Goal: Transaction & Acquisition: Purchase product/service

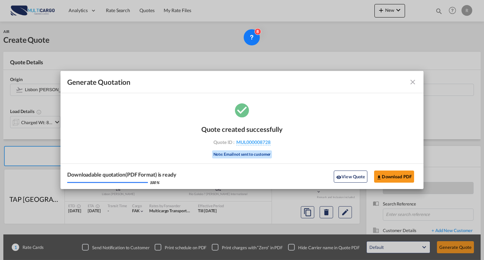
click at [416, 83] on md-icon "icon-close fg-AAA8AD cursor m-0" at bounding box center [413, 82] width 8 height 8
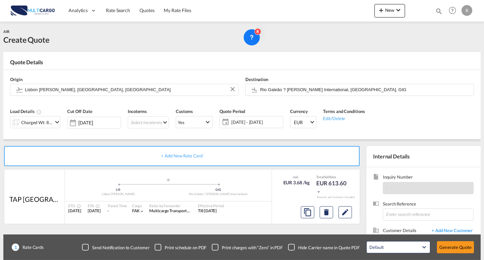
scroll to position [61, 0]
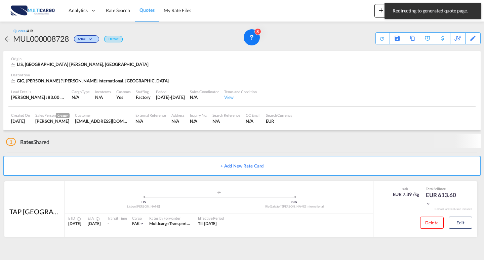
click at [371, 15] on div "Analytics Reports Dashboard Rate Search Quotes My Rate Files New Quotes" at bounding box center [242, 10] width 464 height 21
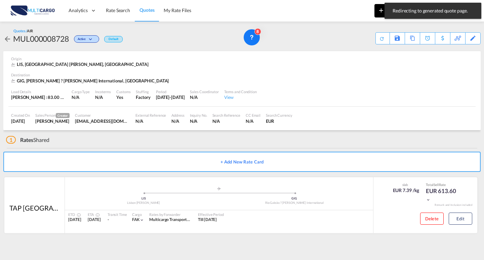
click at [376, 13] on button "New" at bounding box center [390, 10] width 31 height 13
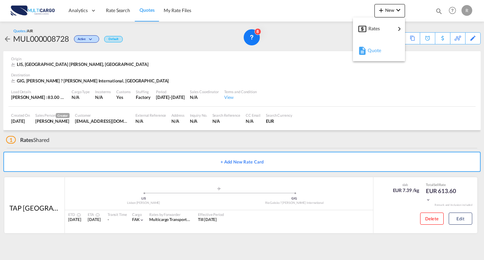
click at [363, 54] on md-icon "button" at bounding box center [363, 51] width 8 height 8
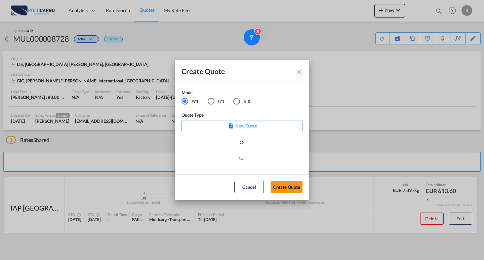
click at [245, 104] on md-radio-button "AIR" at bounding box center [241, 101] width 17 height 7
click at [249, 158] on md-select "Select template EXP EXW AIR 09/2025 [PERSON_NAME] | [DATE] IMP_DAP_AIR <500KG -…" at bounding box center [242, 158] width 121 height 13
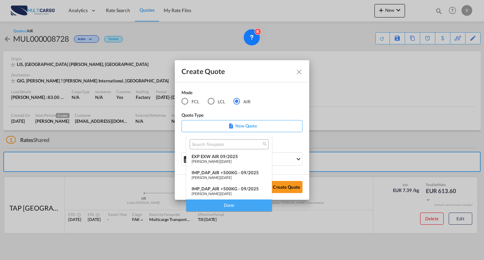
click at [225, 159] on span "[DATE]" at bounding box center [226, 161] width 11 height 4
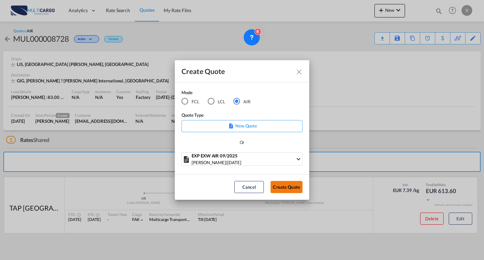
click at [278, 182] on button "Create Quote" at bounding box center [287, 187] width 32 height 12
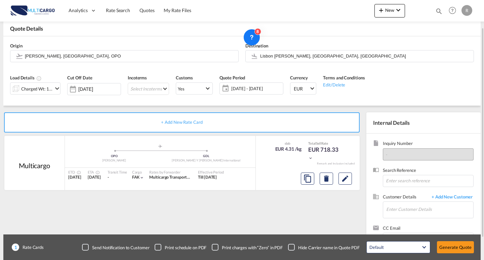
scroll to position [61, 0]
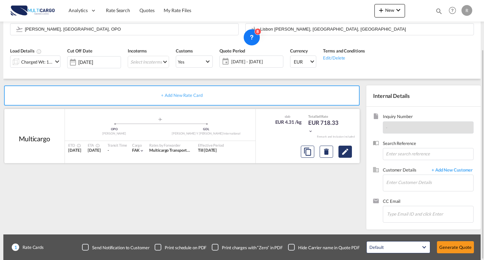
click at [345, 154] on md-icon "Edit" at bounding box center [345, 152] width 8 height 8
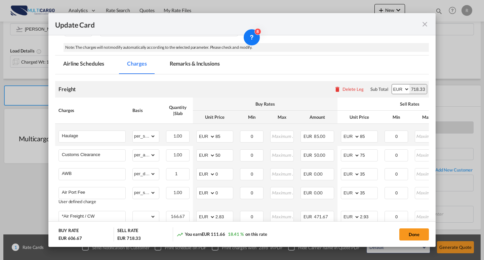
scroll to position [135, 0]
drag, startPoint x: 371, startPoint y: 138, endPoint x: 351, endPoint y: 135, distance: 20.7
click at [344, 136] on md-input-container "AED AFN ALL AMD ANG AOA ARS AUD AWG AZN BAM BBD BDT BGN BHD BIF BMD BND [PERSON…" at bounding box center [359, 136] width 37 height 12
type input "140"
drag, startPoint x: 200, startPoint y: 131, endPoint x: 239, endPoint y: 130, distance: 39.0
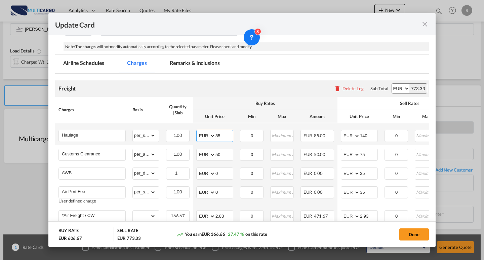
click at [194, 130] on td "AED AFN ALL AMD ANG AOA ARS AUD AWG AZN BAM BBD BDT BGN BHD BIF BMD BND [PERSON…" at bounding box center [215, 134] width 44 height 22
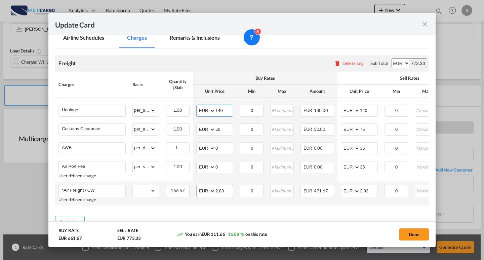
scroll to position [187, 0]
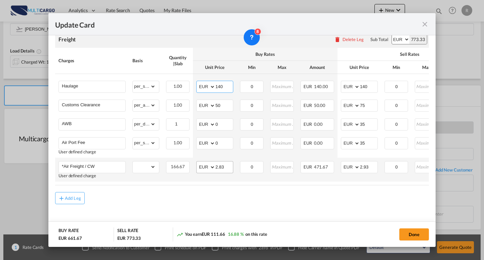
type input "140"
drag, startPoint x: 227, startPoint y: 162, endPoint x: 177, endPoint y: 157, distance: 50.0
click at [174, 158] on tr "*Air Freight / CW User defined charge Please Enter Already Exists gross_weight …" at bounding box center [293, 170] width 477 height 24
type input "1.10"
click at [361, 164] on input "2.93" at bounding box center [368, 166] width 17 height 10
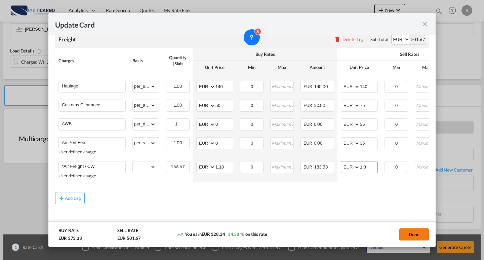
type input "1.3"
click at [419, 233] on button "Done" at bounding box center [415, 234] width 30 height 12
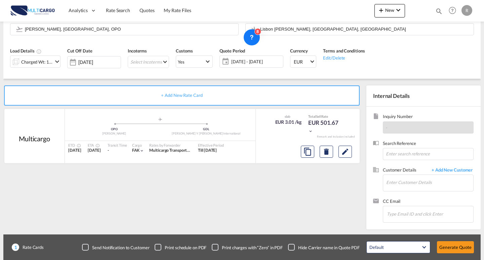
type input "1.1"
click at [347, 159] on div at bounding box center [326, 152] width 57 height 16
click at [348, 155] on md-icon "Edit" at bounding box center [345, 152] width 8 height 8
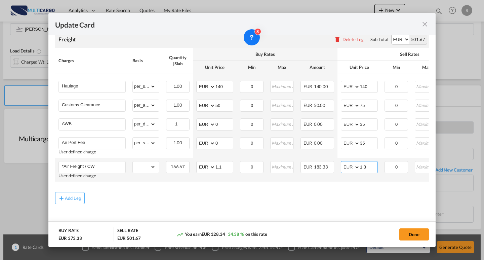
drag, startPoint x: 368, startPoint y: 165, endPoint x: 410, endPoint y: 177, distance: 43.9
click at [368, 164] on input "1.3" at bounding box center [368, 166] width 17 height 10
type input "1.4"
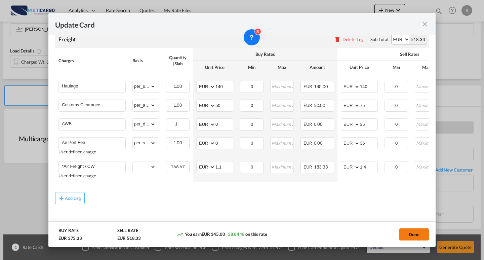
click at [410, 231] on button "Done" at bounding box center [415, 234] width 30 height 12
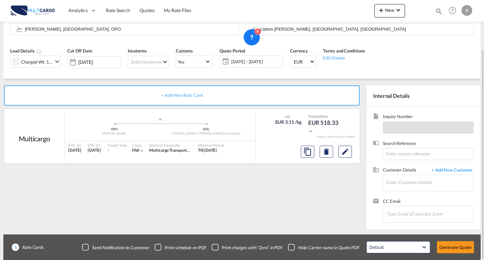
scroll to position [27, 0]
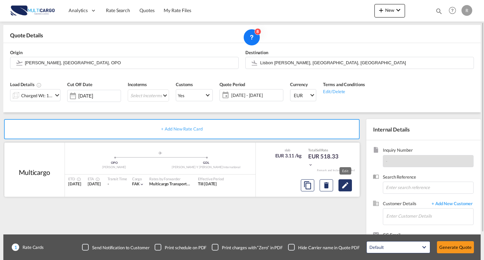
click at [350, 188] on button "Edit" at bounding box center [345, 185] width 13 height 12
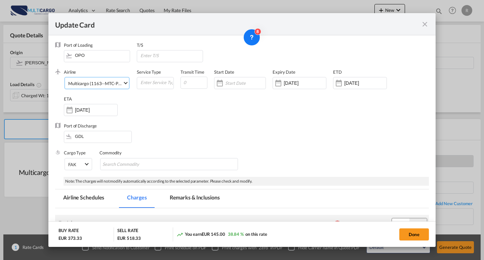
click at [93, 86] on md-select-value "Multicargo (1163--MTC-PT / -)" at bounding box center [99, 82] width 62 height 11
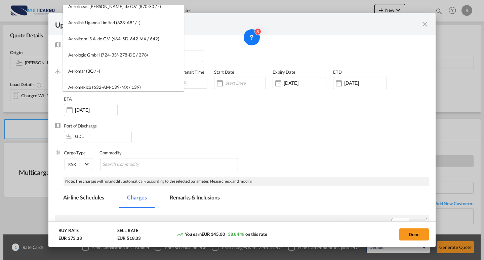
scroll to position [9, 0]
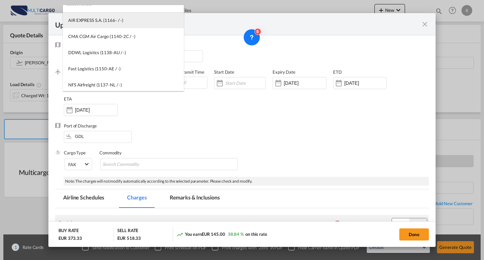
click at [124, 19] on md-option "AIR EXPRESS S.A. (1166- / -)" at bounding box center [123, 20] width 121 height 16
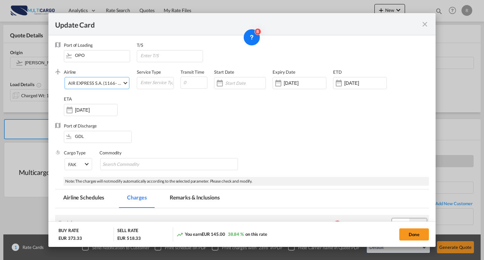
click at [111, 87] on md-select-value "AIR EXPRESS S.A. (1166- / -)" at bounding box center [99, 82] width 62 height 11
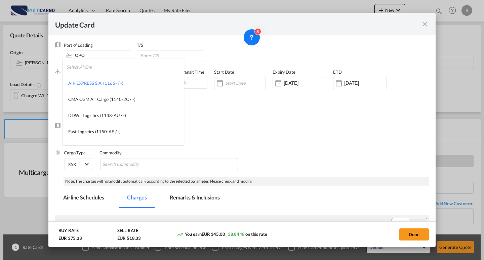
click at [124, 74] on input "search" at bounding box center [125, 67] width 117 height 16
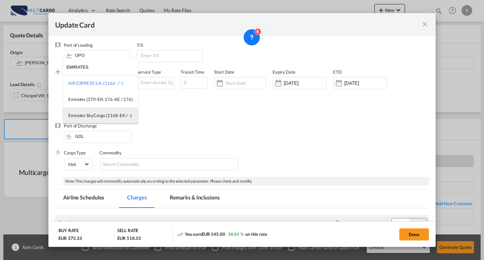
type input "EMIRATES"
click at [109, 114] on div "Emirates SkyCargo (1168-EK / -)" at bounding box center [100, 115] width 64 height 6
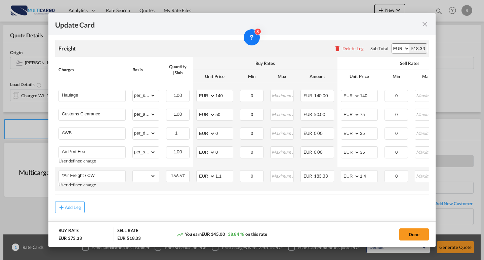
scroll to position [187, 0]
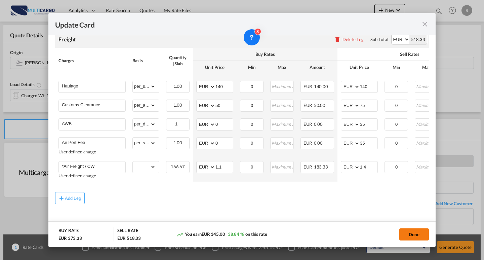
click at [420, 228] on button "Done" at bounding box center [415, 234] width 30 height 12
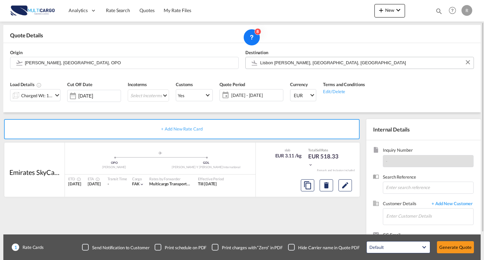
click at [344, 65] on input "Lisbon [PERSON_NAME], [GEOGRAPHIC_DATA], [GEOGRAPHIC_DATA]" at bounding box center [365, 63] width 210 height 12
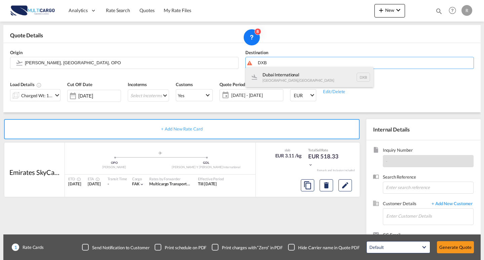
click at [310, 76] on div "Dubai International [GEOGRAPHIC_DATA] , [GEOGRAPHIC_DATA] DXB" at bounding box center [310, 77] width 128 height 20
type input "Dubai International, [GEOGRAPHIC_DATA], DXB"
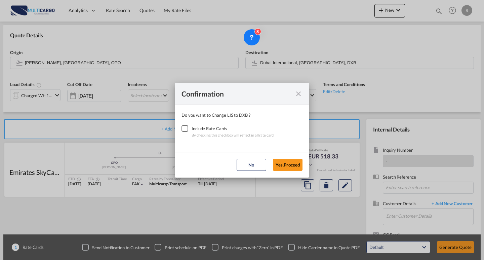
click at [186, 130] on div "Checkbox No Ink" at bounding box center [185, 128] width 7 height 7
click at [293, 167] on button "Yes,Proceed" at bounding box center [288, 165] width 30 height 12
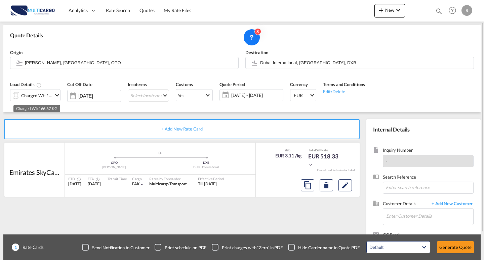
click at [35, 94] on div "Charged Wt: 166.67 KG" at bounding box center [37, 95] width 32 height 9
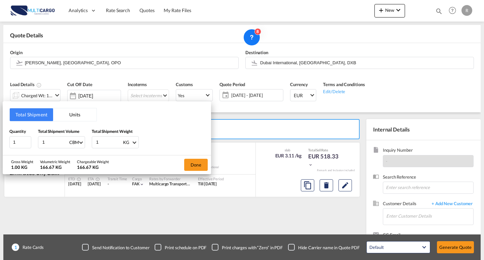
click at [73, 115] on button "Units" at bounding box center [74, 114] width 43 height 13
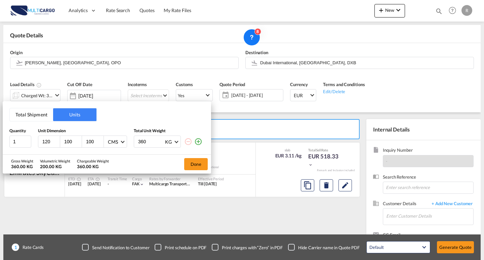
click at [29, 111] on button "Total Shipment" at bounding box center [31, 114] width 43 height 13
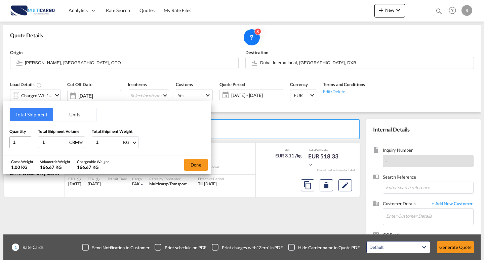
drag, startPoint x: 53, startPoint y: 142, endPoint x: 14, endPoint y: 141, distance: 38.4
click at [44, 141] on input "1" at bounding box center [55, 142] width 27 height 11
click at [3, 139] on div "Total Shipment Units Quantity 1 Total Shipment Volume 1 CBM CBM CFT KG LB Total…" at bounding box center [107, 128] width 209 height 54
type input "4"
drag, startPoint x: 46, startPoint y: 144, endPoint x: 37, endPoint y: 143, distance: 8.8
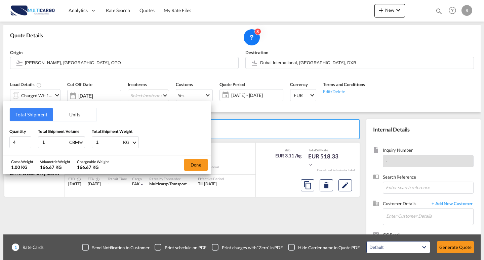
click at [34, 142] on div "Quantity 4 Total Shipment Volume 1 CBM CBM CFT KG LB Total Shipment Weight 1 KG…" at bounding box center [106, 138] width 195 height 20
type input "2"
type input "2.77"
drag, startPoint x: 112, startPoint y: 143, endPoint x: 138, endPoint y: 144, distance: 25.9
click at [64, 137] on div "Quantity 4 Total Shipment Volume 2.77 CBM CBM CFT KG LB Total Shipment Weight 1…" at bounding box center [106, 138] width 195 height 20
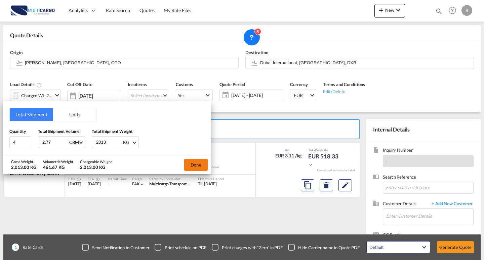
type input "2013"
click at [186, 163] on button "Done" at bounding box center [196, 165] width 24 height 12
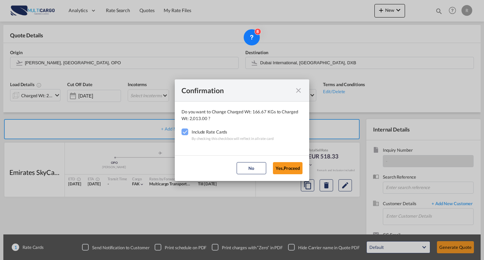
drag, startPoint x: 286, startPoint y: 165, endPoint x: 319, endPoint y: 170, distance: 32.7
click at [287, 165] on button "Yes,Proceed" at bounding box center [288, 168] width 30 height 12
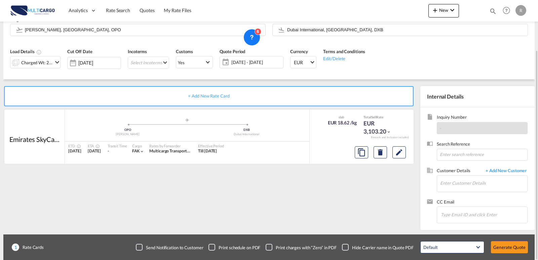
scroll to position [61, 0]
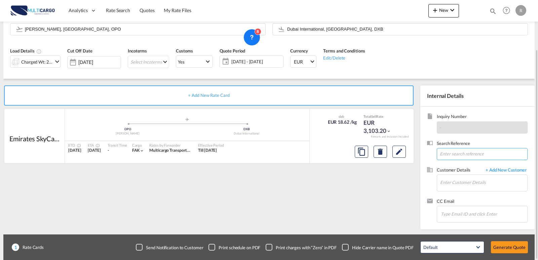
click at [465, 158] on input at bounding box center [482, 154] width 91 height 12
paste input "[EMAIL_ADDRESS][DOMAIN_NAME]"
type input "[EMAIL_ADDRESS][DOMAIN_NAME]"
click at [480, 178] on input "Enter Customer Details" at bounding box center [483, 182] width 87 height 15
paste input "[EMAIL_ADDRESS][DOMAIN_NAME]"
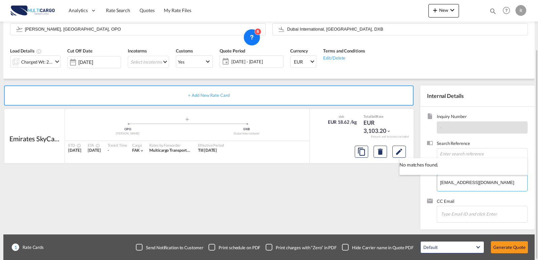
type input "[EMAIL_ADDRESS][DOMAIN_NAME]"
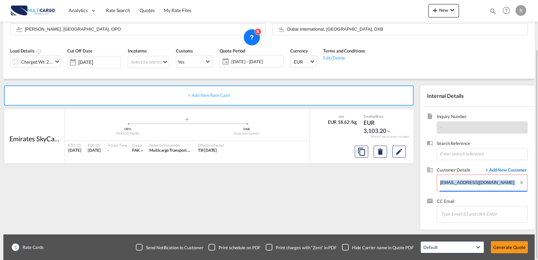
click at [484, 166] on div "Search Reference" at bounding box center [477, 153] width 101 height 27
click at [484, 169] on span "+ Add New Customer" at bounding box center [504, 171] width 45 height 8
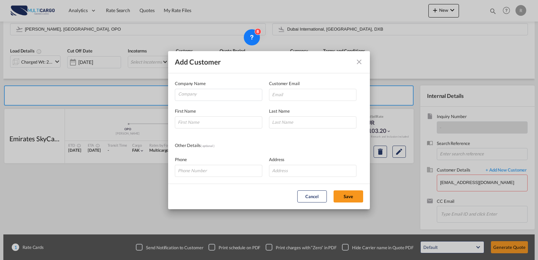
click at [319, 102] on div "First Name Last Name" at bounding box center [269, 115] width 188 height 28
click at [312, 98] on input "Add Customer Company ..." at bounding box center [312, 95] width 87 height 12
paste input "[EMAIL_ADDRESS][DOMAIN_NAME]"
type input "[EMAIL_ADDRESS][DOMAIN_NAME]"
click at [221, 94] on input "Company" at bounding box center [220, 94] width 84 height 10
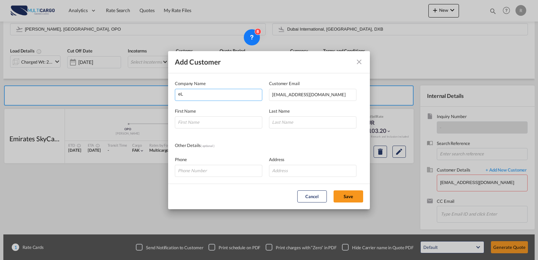
type input "e"
type input "Elite Worldwide Logistics"
click at [245, 120] on input "Add Customer Company ..." at bounding box center [218, 122] width 87 height 12
type input "G"
type input "Henna"
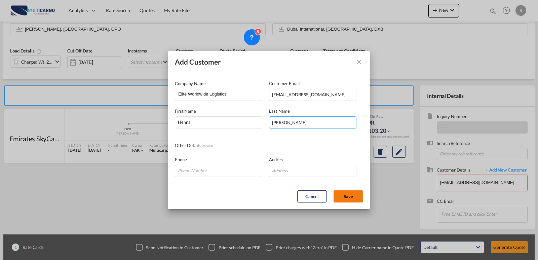
type input "[PERSON_NAME]"
click at [342, 193] on button "Save" at bounding box center [349, 196] width 30 height 12
type input "Elite Worldwide Logistics, [PERSON_NAME], [EMAIL_ADDRESS][DOMAIN_NAME]"
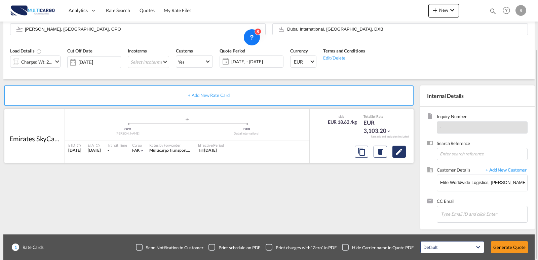
click at [397, 154] on md-icon "Edit" at bounding box center [399, 152] width 8 height 8
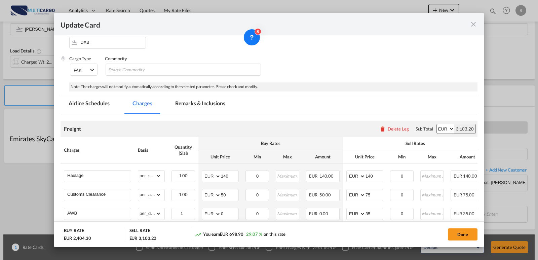
click at [484, 106] on div "Update Card Port of [GEOGRAPHIC_DATA] OPO T/S .a{fill:#aaa8ad;} Airline Emirate…" at bounding box center [269, 130] width 538 height 260
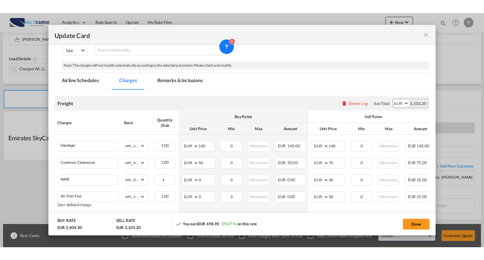
scroll to position [163, 0]
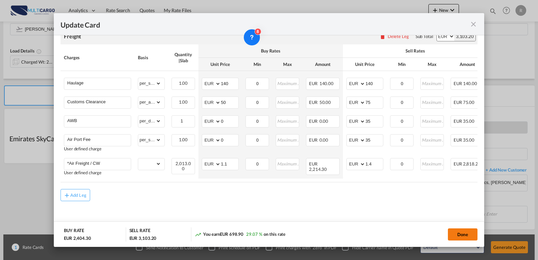
click at [459, 236] on button "Done" at bounding box center [463, 234] width 30 height 12
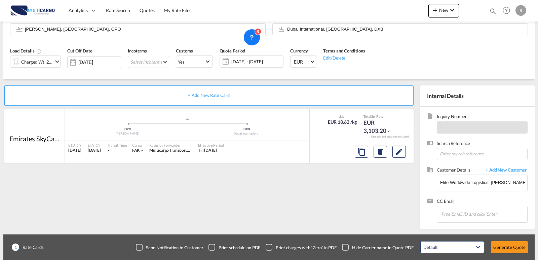
click at [484, 246] on div "Update Card Port of [GEOGRAPHIC_DATA] OPO T/S .a{fill:#aaa8ad;} Airline Emirate…" at bounding box center [269, 130] width 538 height 260
click at [484, 249] on button "Generate Quote" at bounding box center [509, 247] width 37 height 12
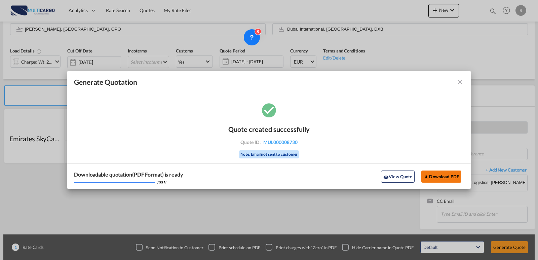
click at [444, 180] on button "Download PDF" at bounding box center [441, 177] width 40 height 12
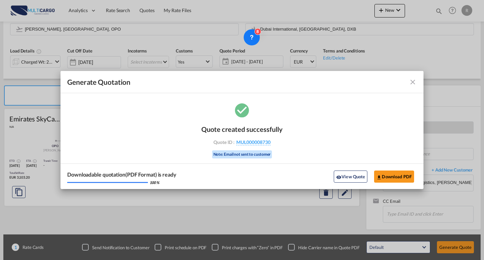
scroll to position [61, 0]
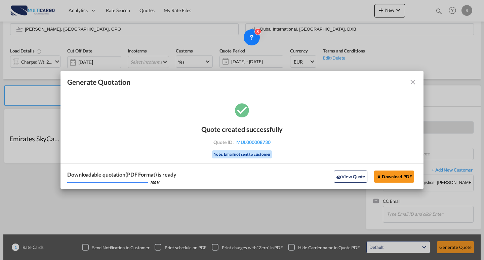
click at [414, 82] on md-icon "icon-close fg-AAA8AD cursor m-0" at bounding box center [413, 82] width 8 height 8
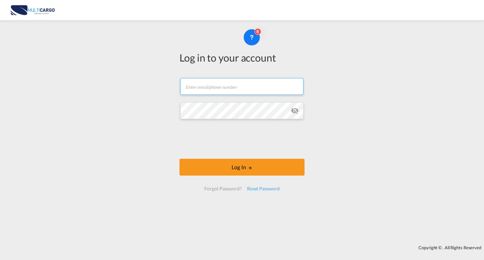
drag, startPoint x: 251, startPoint y: 88, endPoint x: 241, endPoint y: 91, distance: 9.8
click at [251, 88] on input "text" at bounding box center [241, 86] width 123 height 17
type input "[PERSON_NAME][EMAIL_ADDRESS][PERSON_NAME][DOMAIN_NAME]"
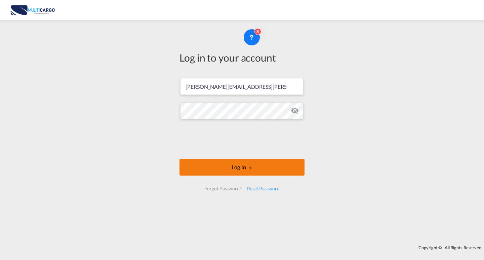
click at [243, 174] on button "Log In" at bounding box center [242, 167] width 125 height 17
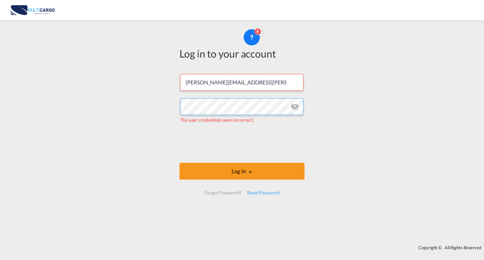
click at [142, 108] on div "Log in to your account [PERSON_NAME][EMAIL_ADDRESS][PERSON_NAME][DOMAIN_NAME] T…" at bounding box center [242, 133] width 484 height 218
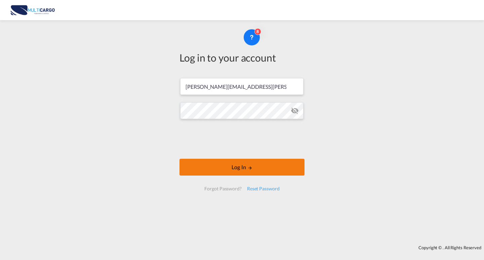
click at [227, 166] on button "Log In" at bounding box center [242, 167] width 125 height 17
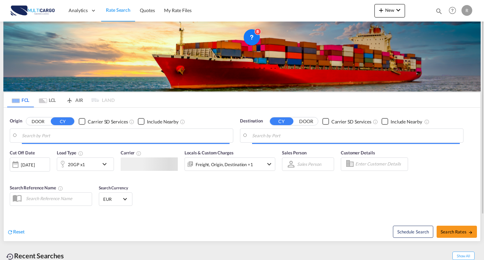
type input "[GEOGRAPHIC_DATA] ([GEOGRAPHIC_DATA]), PTLIS"
type input "Jeddah, SAJED"
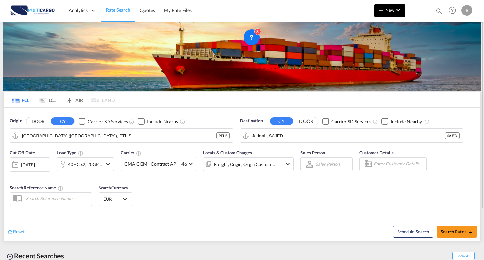
click at [398, 12] on md-icon "icon-chevron-down" at bounding box center [399, 10] width 8 height 8
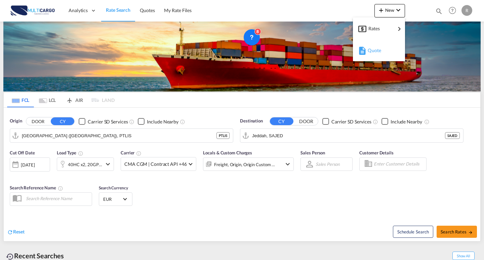
click at [365, 55] on div "Quote" at bounding box center [379, 50] width 41 height 17
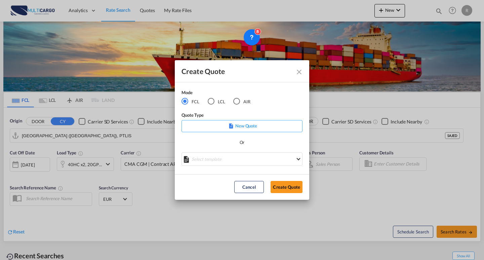
click at [214, 102] on div "LCL" at bounding box center [211, 101] width 7 height 7
click at [232, 157] on md-select "Select template EXP LCL Globelink 09/2025 [PERSON_NAME] | [DATE] EXP [GEOGRAPHI…" at bounding box center [242, 158] width 121 height 13
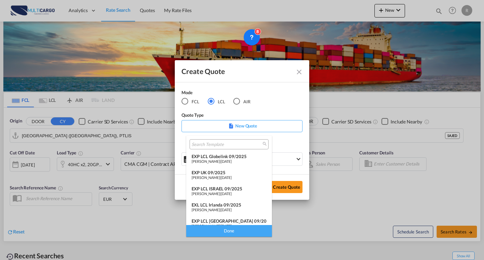
click at [232, 159] on span "[DATE]" at bounding box center [226, 161] width 11 height 4
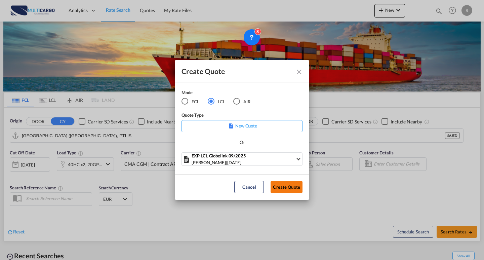
click at [276, 188] on button "Create Quote" at bounding box center [287, 187] width 32 height 12
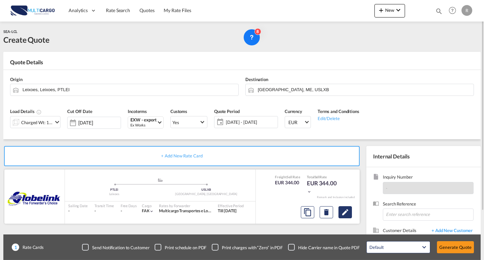
click at [342, 207] on button "Edit" at bounding box center [345, 212] width 13 height 12
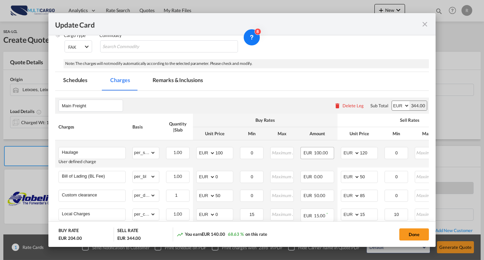
scroll to position [101, 0]
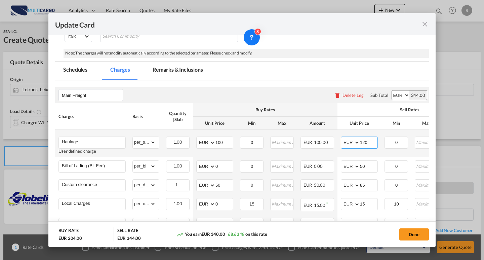
click at [364, 142] on input "120" at bounding box center [368, 142] width 17 height 10
type input "140"
click at [220, 140] on input "100" at bounding box center [224, 142] width 17 height 10
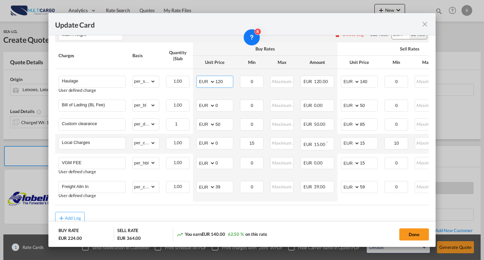
scroll to position [185, 0]
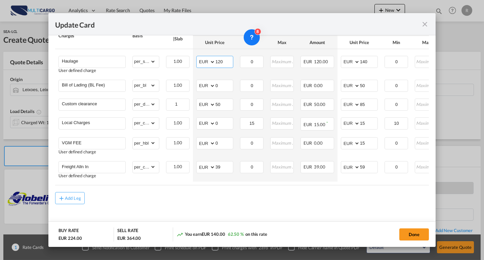
type input "120"
drag, startPoint x: 210, startPoint y: 166, endPoint x: 203, endPoint y: 165, distance: 7.1
click at [203, 165] on md-input-container "AED AFN ALL AMD ANG AOA ARS AUD AWG AZN BAM BBD BDT BGN BHD BIF BMD BND [PERSON…" at bounding box center [214, 167] width 37 height 12
type input "20"
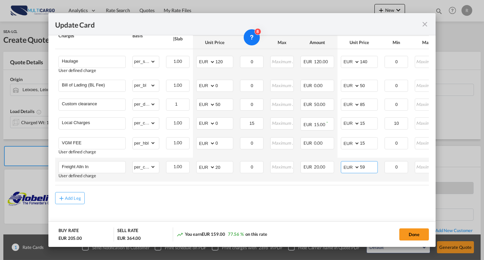
click at [360, 166] on md-input-container "AED AFN ALL AMD ANG AOA ARS AUD AWG AZN BAM BBD BDT BGN BHD BIF BMD BND [PERSON…" at bounding box center [359, 167] width 37 height 12
type input "35"
click at [223, 205] on md-content "Main Freight Please enter leg name Leg Name Already Exists Delete Leg Sub Total…" at bounding box center [242, 115] width 374 height 231
drag, startPoint x: 421, startPoint y: 234, endPoint x: 58, endPoint y: 158, distance: 371.2
click at [421, 234] on button "Done" at bounding box center [415, 234] width 30 height 12
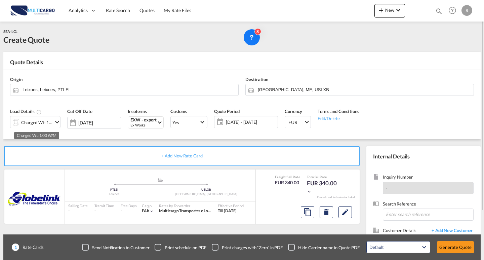
click at [46, 123] on div "Charged Wt: 1.00 W/M" at bounding box center [37, 122] width 32 height 9
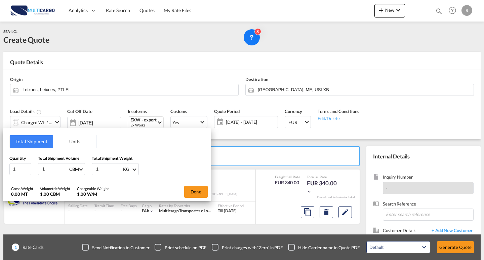
click at [70, 148] on button "Units" at bounding box center [74, 141] width 43 height 13
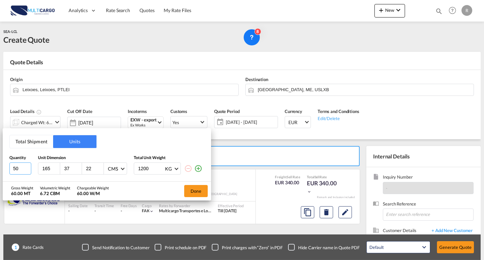
drag, startPoint x: 12, startPoint y: 167, endPoint x: 19, endPoint y: 167, distance: 6.4
click at [2, 167] on div "Total Shipment Units Quantity Unit Dimension Total Unit Weight 50 165 37 22 CMS…" at bounding box center [242, 130] width 484 height 260
type input "1"
drag, startPoint x: 53, startPoint y: 169, endPoint x: 39, endPoint y: 167, distance: 14.2
click at [39, 168] on div "165" at bounding box center [49, 168] width 22 height 11
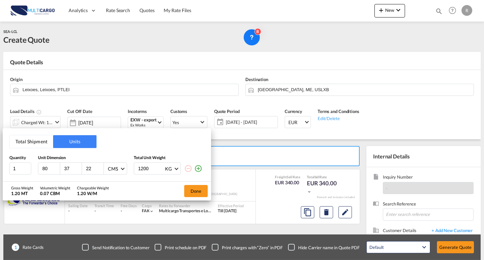
type input "80"
type input "60"
type input "95"
drag, startPoint x: 154, startPoint y: 169, endPoint x: 123, endPoint y: 167, distance: 31.0
click at [121, 167] on div "1 80 60 95 CMS CMS Inches 1200 KG KG LB" at bounding box center [106, 168] width 195 height 12
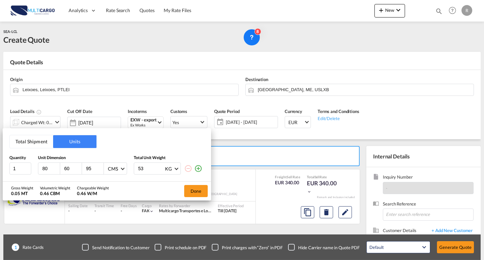
type input "53"
drag, startPoint x: 198, startPoint y: 169, endPoint x: 41, endPoint y: 177, distance: 156.6
click at [198, 169] on md-icon "icon-plus-circle-outline" at bounding box center [198, 168] width 8 height 8
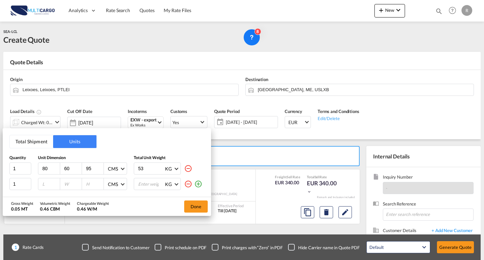
click at [46, 187] on input "number" at bounding box center [51, 184] width 18 height 6
type input "80"
type input "60"
type input "95"
click at [154, 181] on input "number" at bounding box center [151, 183] width 27 height 11
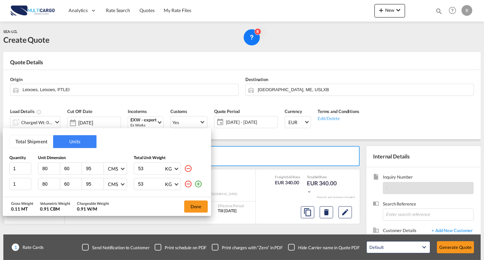
type input "53"
drag, startPoint x: 99, startPoint y: 182, endPoint x: 95, endPoint y: 181, distance: 3.4
click at [99, 182] on input "96" at bounding box center [94, 184] width 18 height 6
click at [95, 181] on input "96" at bounding box center [94, 184] width 18 height 6
type input "90"
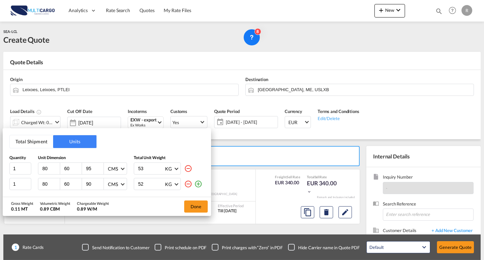
drag, startPoint x: 140, startPoint y: 186, endPoint x: 120, endPoint y: 183, distance: 20.1
click at [138, 183] on input "52" at bounding box center [151, 183] width 27 height 11
drag, startPoint x: 134, startPoint y: 186, endPoint x: 142, endPoint y: 185, distance: 7.8
click at [126, 185] on div "1 80 60 90 CMS CMS Inches 52 KG KG LB" at bounding box center [106, 184] width 195 height 12
type input "43"
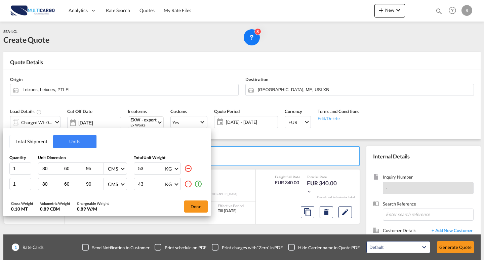
click at [198, 185] on md-icon "icon-plus-circle-outline" at bounding box center [198, 184] width 8 height 8
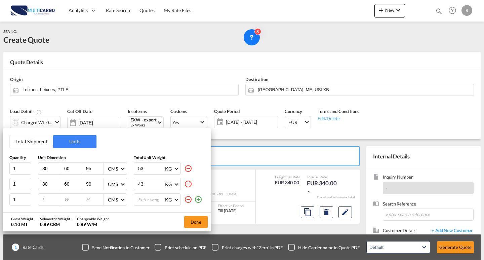
click at [45, 199] on input "number" at bounding box center [51, 199] width 18 height 6
type input "80"
type input "60"
type input "95"
drag, startPoint x: 174, startPoint y: 147, endPoint x: 169, endPoint y: 154, distance: 8.6
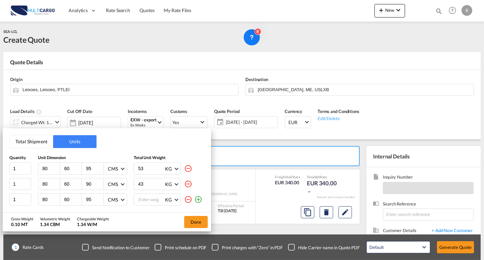
click at [174, 147] on div "Total Shipment Units Quantity Unit Dimension Total Unit Weight 1 80 60 95 CMS C…" at bounding box center [107, 170] width 209 height 84
click at [154, 200] on input "number" at bounding box center [151, 199] width 27 height 11
type input "77"
click at [196, 223] on button "Done" at bounding box center [196, 222] width 24 height 12
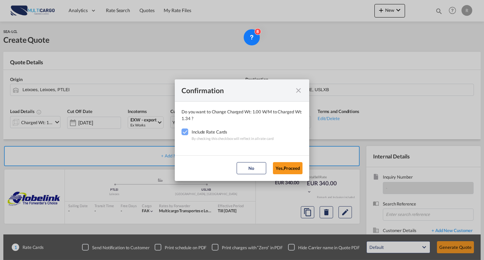
drag, startPoint x: 285, startPoint y: 158, endPoint x: 276, endPoint y: 156, distance: 9.8
click at [281, 157] on md-dialog-actions "No Yes,Proceed" at bounding box center [242, 168] width 135 height 26
click at [283, 166] on button "Yes,Proceed" at bounding box center [288, 168] width 30 height 12
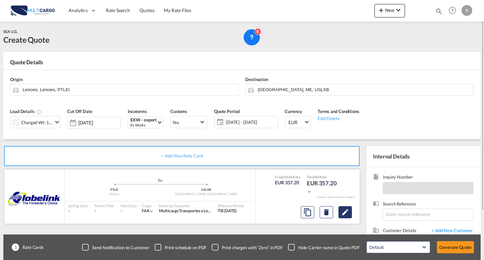
click at [341, 218] on div at bounding box center [326, 212] width 57 height 16
click at [343, 215] on md-icon "Edit" at bounding box center [345, 212] width 8 height 8
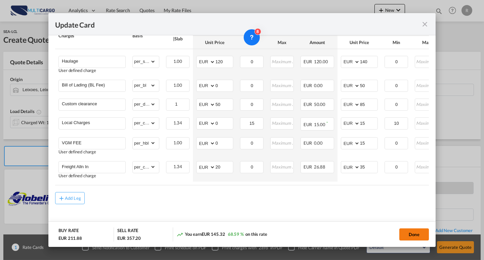
click at [406, 233] on button "Done" at bounding box center [415, 234] width 30 height 12
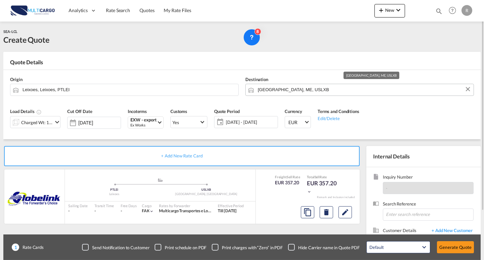
click at [311, 91] on input "[GEOGRAPHIC_DATA], ME, USLXB" at bounding box center [364, 90] width 213 height 12
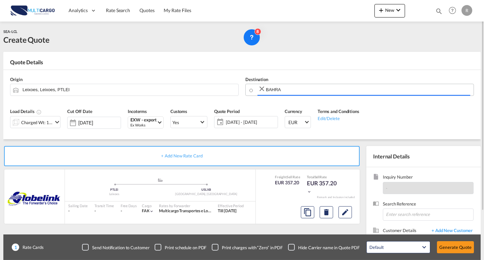
click at [249, 87] on body "Analytics Reports Dashboard Rate Search Quotes My Rate Files Analytics" at bounding box center [242, 130] width 484 height 260
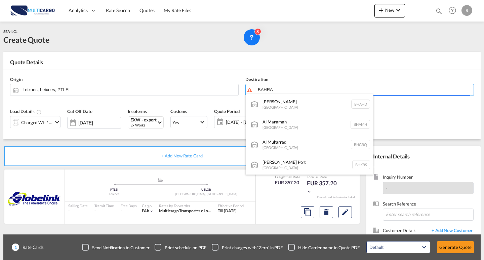
drag, startPoint x: 288, startPoint y: 93, endPoint x: 245, endPoint y: 88, distance: 43.2
drag, startPoint x: 295, startPoint y: 87, endPoint x: 270, endPoint y: 92, distance: 25.6
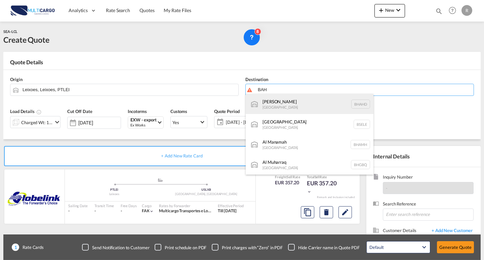
click at [322, 108] on div "Al Hidd [GEOGRAPHIC_DATA] [GEOGRAPHIC_DATA]" at bounding box center [310, 104] width 128 height 20
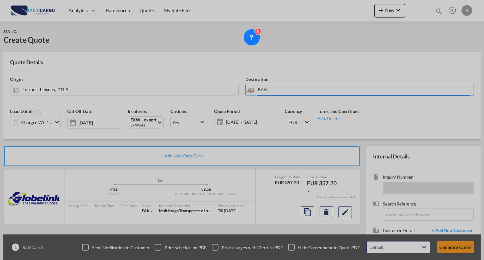
type input "[PERSON_NAME], BHAHD"
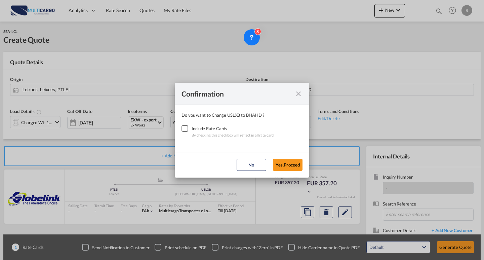
click at [186, 126] on div "Checkbox No Ink" at bounding box center [185, 128] width 7 height 7
click at [292, 164] on button "Yes,Proceed" at bounding box center [288, 165] width 30 height 12
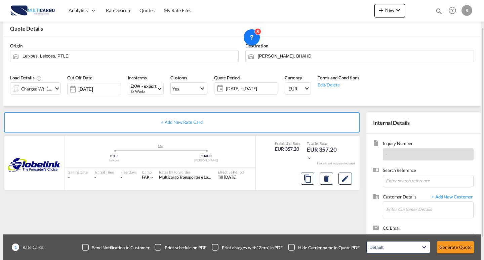
scroll to position [61, 0]
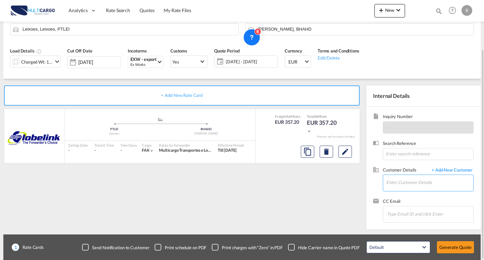
click at [407, 182] on input "Enter Customer Details" at bounding box center [430, 182] width 87 height 15
paste input "[EMAIL_ADDRESS][DOMAIN_NAME]"
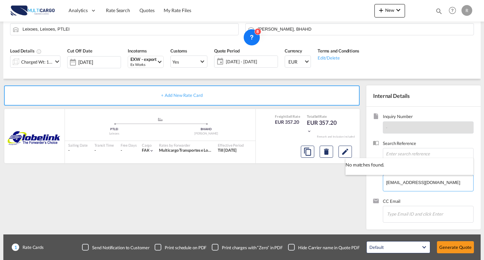
type input "[EMAIL_ADDRESS][DOMAIN_NAME]"
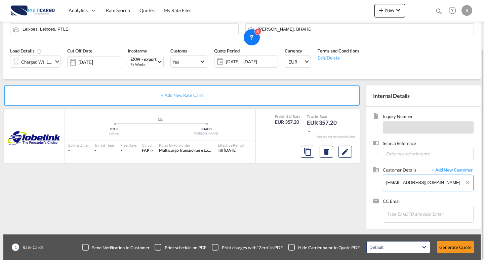
drag, startPoint x: 409, startPoint y: 181, endPoint x: 348, endPoint y: 179, distance: 60.9
click at [349, 179] on div "+ Add New Rate Card GLOBELINK added by you .a{fill:#aaa8ad;} .a{fill:#aaa8ad;} …" at bounding box center [242, 154] width 478 height 151
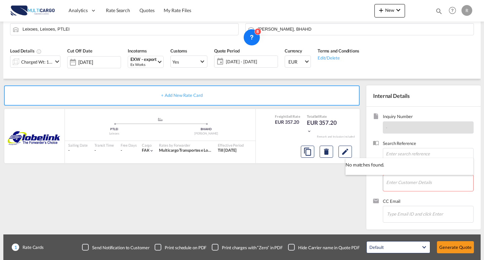
click at [445, 169] on body "Analytics Reports Dashboard Rate Search Quotes My Rate Files Analytics" at bounding box center [242, 130] width 484 height 260
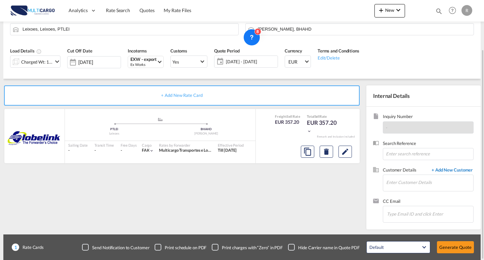
click at [447, 167] on span "+ Add New Customer" at bounding box center [451, 171] width 45 height 8
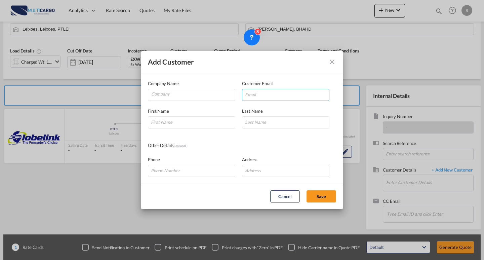
click at [258, 98] on input "Add Customer Company ..." at bounding box center [285, 95] width 87 height 12
paste input "[EMAIL_ADDRESS][DOMAIN_NAME]"
type input "[EMAIL_ADDRESS][DOMAIN_NAME]"
click at [196, 125] on input "Add Customer Company ..." at bounding box center [191, 122] width 87 height 12
type input "h"
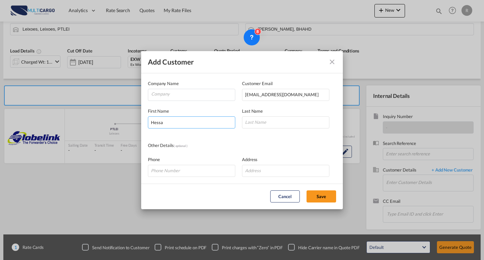
type input "Hessa"
type input "G"
type input "Fathima"
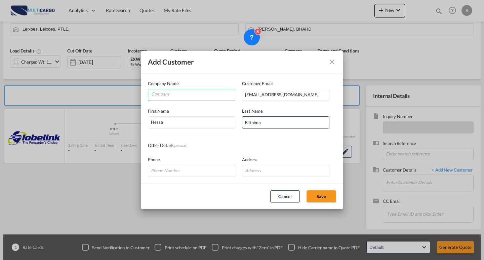
click at [193, 99] on input "Company" at bounding box center [193, 94] width 84 height 10
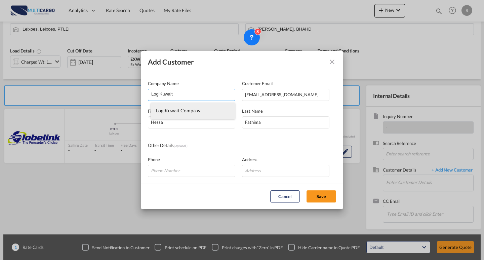
click at [194, 111] on span "LogiKuwait Company" at bounding box center [178, 111] width 44 height 6
type input "LogiKuwait Company"
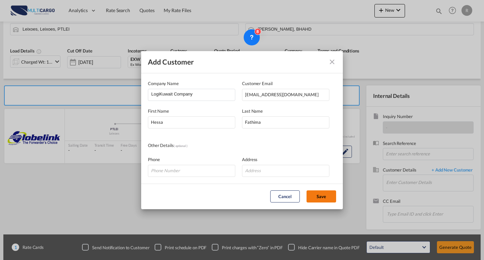
click at [329, 195] on button "Save" at bounding box center [322, 196] width 30 height 12
type input "LogiKuwait Company, [PERSON_NAME], [EMAIL_ADDRESS][DOMAIN_NAME]"
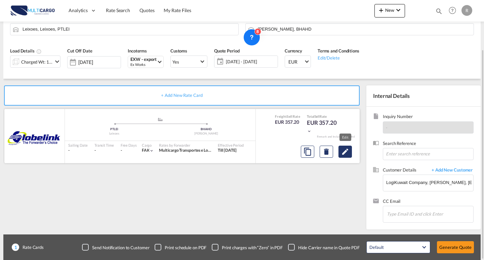
click at [350, 152] on button "Edit" at bounding box center [345, 152] width 13 height 12
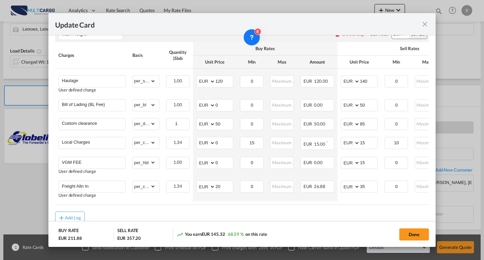
scroll to position [185, 0]
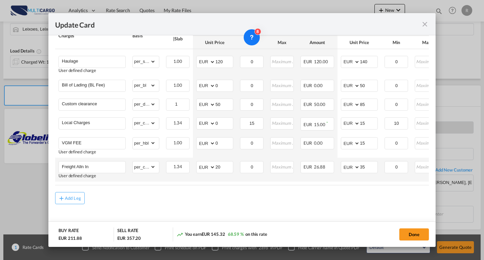
drag, startPoint x: 231, startPoint y: 187, endPoint x: 221, endPoint y: 179, distance: 13.1
click at [231, 187] on air-lcl-rate-modification "Main Freight Please enter leg name Leg Name Already Exists Delete Leg Sub Total…" at bounding box center [242, 102] width 374 height 205
click at [203, 165] on select "AED AFN ALL AMD ANG AOA ARS AUD AWG AZN BAM BBD BDT BGN BHD BIF BMD BND [PERSON…" at bounding box center [206, 166] width 17 height 9
select select "string:USD"
click at [198, 162] on select "AED AFN ALL AMD ANG AOA ARS AUD AWG AZN BAM BBD BDT BGN BHD BIF BMD BND [PERSON…" at bounding box center [206, 166] width 17 height 9
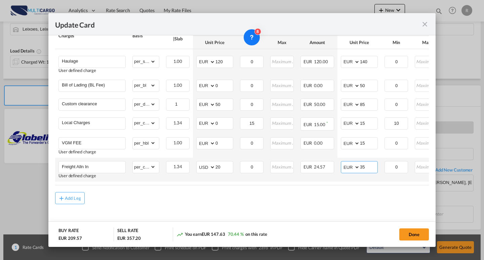
click at [358, 166] on select "AED AFN ALL AMD ANG AOA ARS AUD AWG AZN BAM BBD BDT BGN BHD BIF BMD BND [PERSON…" at bounding box center [350, 166] width 17 height 9
select select "string:USD"
click at [342, 162] on select "AED AFN ALL AMD ANG AOA ARS AUD AWG AZN BAM BBD BDT BGN BHD BIF BMD BND [PERSON…" at bounding box center [350, 166] width 17 height 9
drag, startPoint x: 409, startPoint y: 231, endPoint x: 407, endPoint y: 213, distance: 18.0
click at [410, 231] on button "Done" at bounding box center [415, 234] width 30 height 12
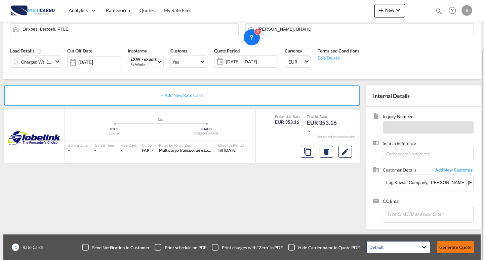
click at [462, 249] on button "Generate Quote" at bounding box center [455, 247] width 37 height 12
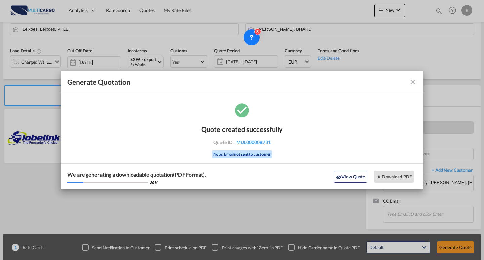
drag, startPoint x: 413, startPoint y: 83, endPoint x: 404, endPoint y: 86, distance: 9.7
click at [413, 83] on md-icon "icon-close fg-AAA8AD cursor m-0" at bounding box center [413, 82] width 8 height 8
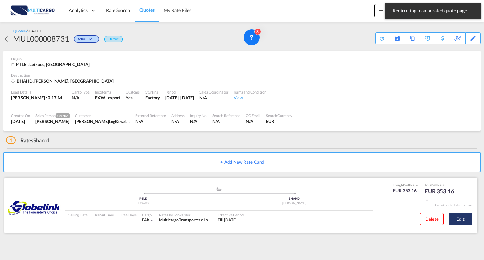
click at [460, 214] on button "Edit" at bounding box center [461, 219] width 24 height 12
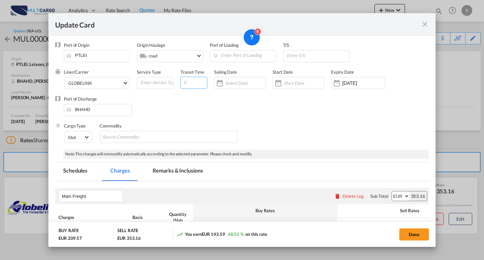
click at [196, 78] on input "Update Card Port ..." at bounding box center [194, 83] width 27 height 12
type input "38"
click at [411, 233] on button "Done" at bounding box center [415, 234] width 30 height 12
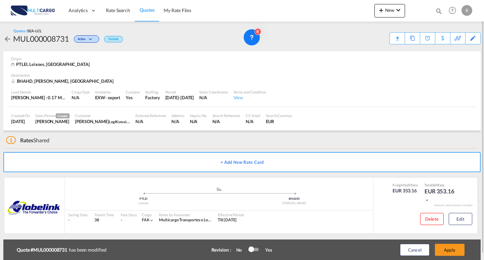
click at [433, 253] on div "Cancel Apply" at bounding box center [425, 250] width 84 height 16
click at [435, 250] on div "Cancel Apply" at bounding box center [425, 250] width 84 height 16
click at [436, 243] on div "Cancel Apply" at bounding box center [425, 250] width 84 height 16
click at [438, 247] on button "Apply" at bounding box center [450, 250] width 30 height 12
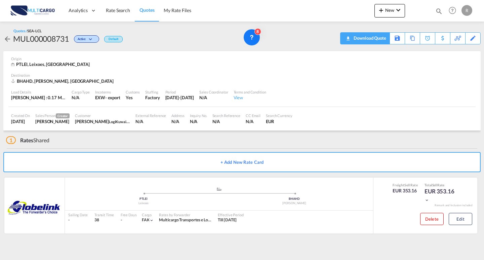
click at [382, 42] on div "Download Quote" at bounding box center [369, 38] width 34 height 11
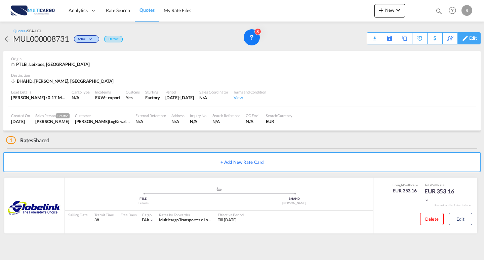
click at [476, 39] on div "Edit" at bounding box center [474, 38] width 8 height 11
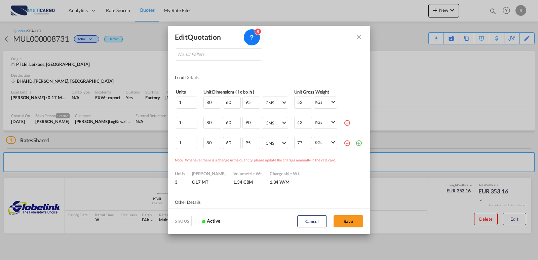
drag, startPoint x: 360, startPoint y: 39, endPoint x: 432, endPoint y: 28, distance: 73.6
click at [360, 39] on md-icon "Close dialog" at bounding box center [359, 37] width 8 height 8
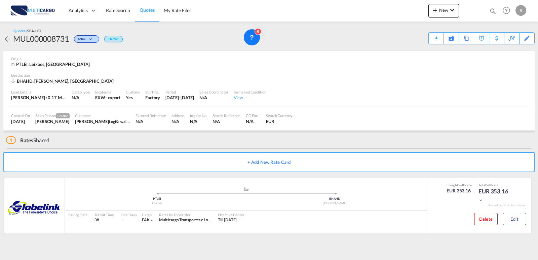
click at [449, 12] on div "Edit Quotation Quote ID MUL000008731 Incoterms EXW - export Ex Works EXW - expo…" at bounding box center [269, 130] width 538 height 260
click at [445, 13] on button "New" at bounding box center [444, 10] width 31 height 13
click at [425, 49] on span "Quote" at bounding box center [425, 50] width 7 height 13
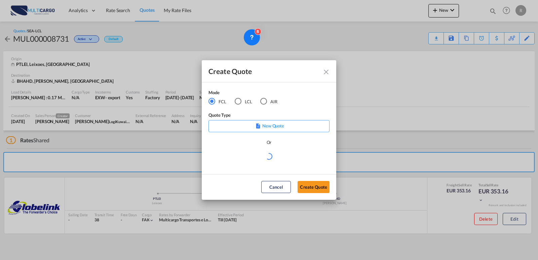
click at [248, 103] on md-radio-button "LCL" at bounding box center [243, 101] width 17 height 7
click at [269, 105] on div "Mode FCL LCL AIR" at bounding box center [247, 100] width 77 height 23
click at [267, 101] on div "AIR" at bounding box center [263, 101] width 7 height 7
click at [273, 158] on md-select "Select template EXP EXW AIR 09/2025 [PERSON_NAME] | [DATE] IMP_DAP_AIR <500KG -…" at bounding box center [269, 158] width 121 height 13
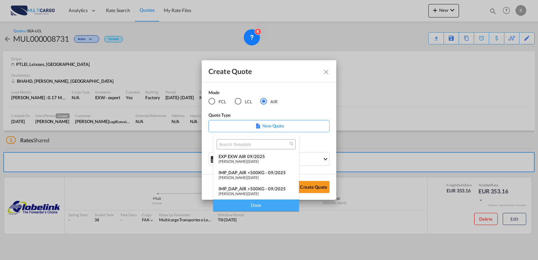
click at [259, 161] on span "[DATE]" at bounding box center [253, 161] width 11 height 4
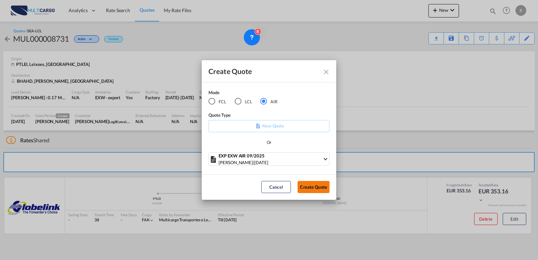
click at [319, 191] on button "Create Quote" at bounding box center [314, 187] width 32 height 12
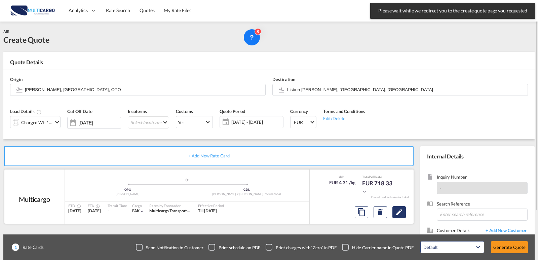
click at [402, 211] on md-icon "Edit" at bounding box center [399, 212] width 8 height 8
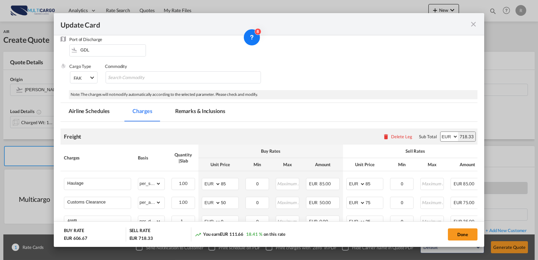
scroll to position [163, 0]
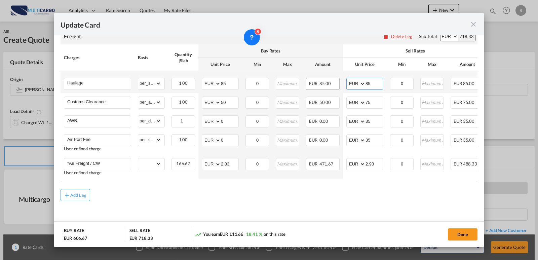
drag, startPoint x: 374, startPoint y: 83, endPoint x: 338, endPoint y: 76, distance: 36.7
click at [338, 76] on tr "Haulage Please Enter Already Exists gross_weight volumetric_weight per_shipment…" at bounding box center [299, 82] width 477 height 22
type input "140"
drag, startPoint x: 230, startPoint y: 81, endPoint x: 196, endPoint y: 77, distance: 33.5
click at [197, 77] on tr "Haulage Please Enter Already Exists gross_weight volumetric_weight per_shipment…" at bounding box center [299, 82] width 477 height 22
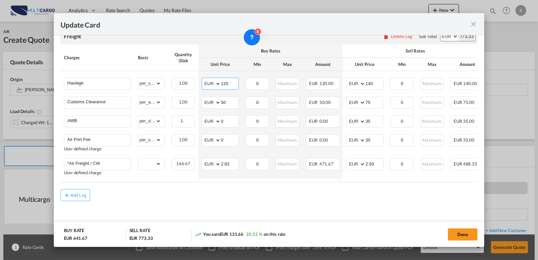
type input "120"
click at [266, 198] on div "Add Leg" at bounding box center [269, 195] width 417 height 12
drag, startPoint x: 231, startPoint y: 164, endPoint x: 211, endPoint y: 157, distance: 21.0
click at [199, 157] on td "AED AFN ALL AMD ANG AOA ARS AUD AWG AZN BAM BBD BDT BGN BHD BIF BMD BND [PERSON…" at bounding box center [220, 167] width 44 height 24
type input "1.85"
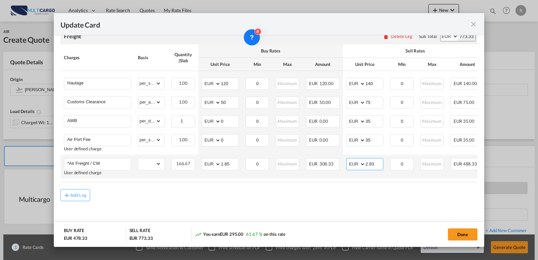
click at [366, 161] on input "2.93" at bounding box center [374, 163] width 17 height 10
type input "2.15"
drag, startPoint x: 453, startPoint y: 234, endPoint x: 308, endPoint y: 203, distance: 148.8
click at [453, 234] on button "Done" at bounding box center [463, 234] width 30 height 12
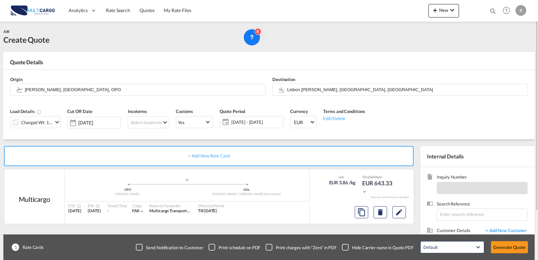
click at [26, 115] on md-input-container "Charged Wt: 166.67 KG" at bounding box center [35, 121] width 50 height 13
click at [28, 121] on div "Charged Wt: 166.67 KG" at bounding box center [37, 122] width 32 height 9
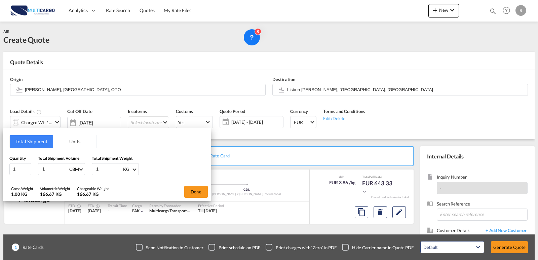
drag, startPoint x: 53, startPoint y: 170, endPoint x: 32, endPoint y: 170, distance: 21.5
click at [32, 170] on div "Quantity 1 Total Shipment Volume 1 CBM CBM CFT KG LB Total Shipment Weight 1 KG…" at bounding box center [106, 165] width 195 height 20
click at [0, 165] on html "Analytics Reports Dashboard Rate Search Quotes My Rate Files" at bounding box center [269, 130] width 538 height 260
type input "2"
type input "3"
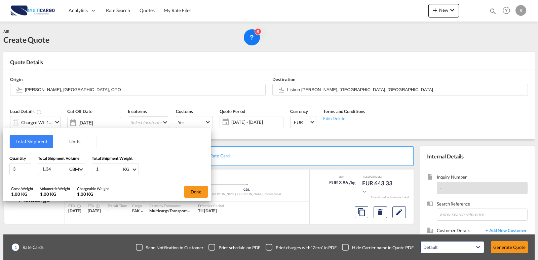
type input "1.34"
drag, startPoint x: 98, startPoint y: 168, endPoint x: 112, endPoint y: 170, distance: 14.3
click at [93, 168] on div "1 KG KG LB" at bounding box center [115, 169] width 47 height 12
type input "173"
click at [191, 193] on button "Done" at bounding box center [196, 192] width 24 height 12
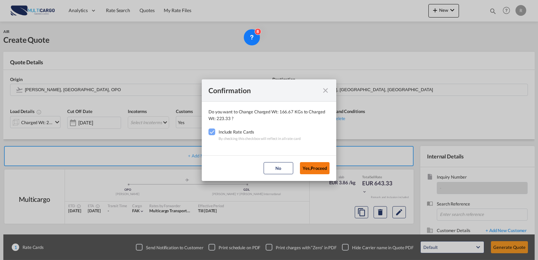
click at [319, 163] on button "Yes,Proceed" at bounding box center [315, 168] width 30 height 12
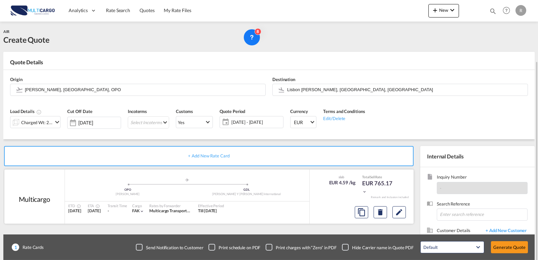
scroll to position [34, 0]
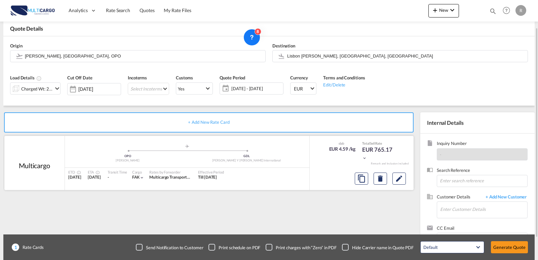
click at [407, 183] on div at bounding box center [380, 179] width 57 height 16
click at [403, 181] on md-icon "Edit" at bounding box center [399, 179] width 8 height 8
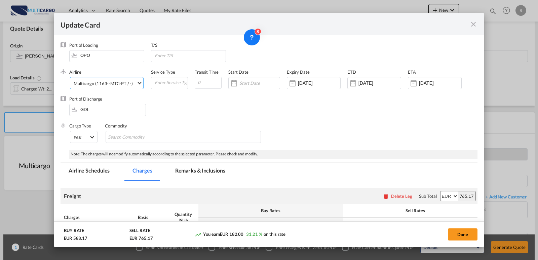
click at [113, 85] on div "Multicargo (1163--MTC-PT / -)" at bounding box center [103, 83] width 59 height 5
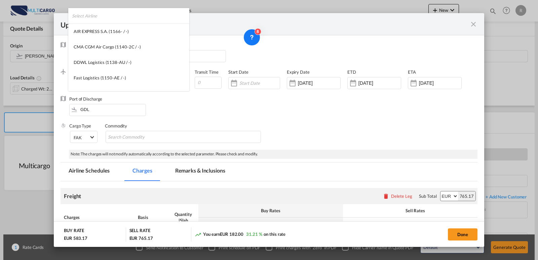
scroll to position [915, 0]
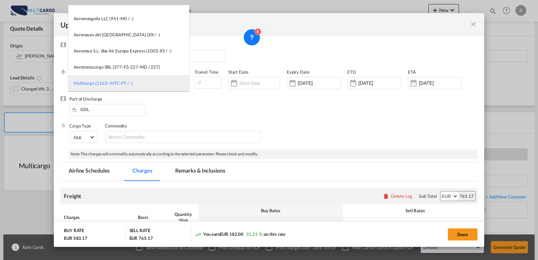
type md-option "1163--MTC-PT"
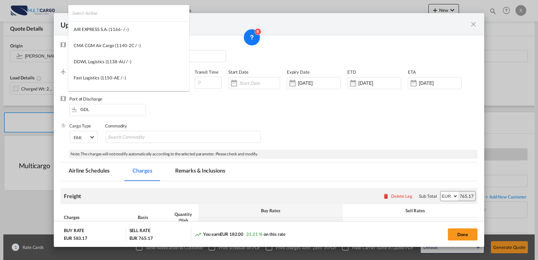
click at [118, 12] on input "search" at bounding box center [130, 13] width 117 height 16
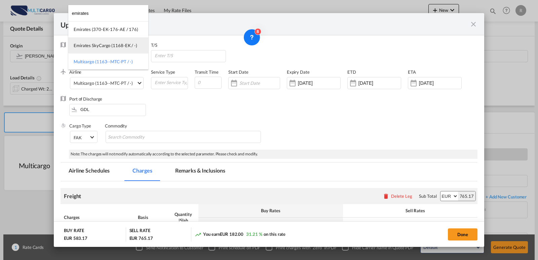
type input "emirates"
click at [105, 45] on div "Emirates SkyCargo (1168-EK / -)" at bounding box center [106, 45] width 64 height 6
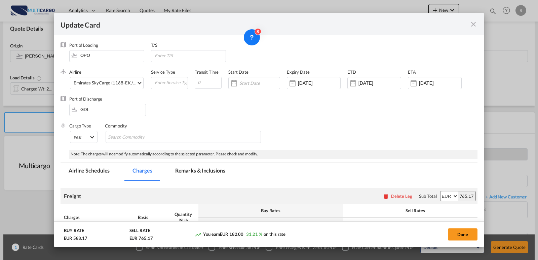
click at [465, 235] on button "Done" at bounding box center [463, 234] width 30 height 12
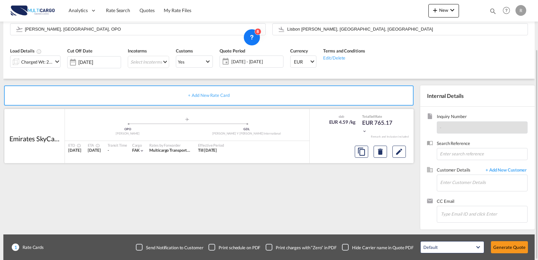
scroll to position [61, 0]
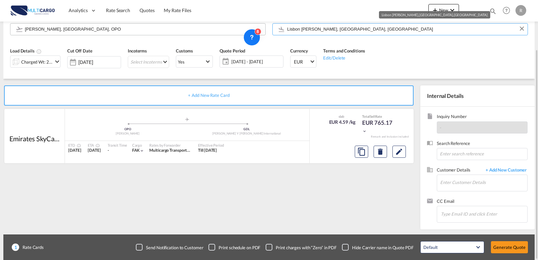
drag, startPoint x: 339, startPoint y: 29, endPoint x: 231, endPoint y: 29, distance: 108.7
click at [228, 29] on div "Origin [PERSON_NAME], [GEOGRAPHIC_DATA], OPO Destination [GEOGRAPHIC_DATA] [GEO…" at bounding box center [269, 25] width 525 height 32
click at [342, 26] on input "Lisbon [PERSON_NAME], [GEOGRAPHIC_DATA], [GEOGRAPHIC_DATA]" at bounding box center [405, 29] width 237 height 12
click at [334, 35] on md-autocomplete "Lisbon [PERSON_NAME], [GEOGRAPHIC_DATA], [GEOGRAPHIC_DATA]" at bounding box center [405, 29] width 237 height 12
click at [332, 35] on md-autocomplete "Lisbon [PERSON_NAME], [GEOGRAPHIC_DATA], [GEOGRAPHIC_DATA]" at bounding box center [405, 29] width 237 height 12
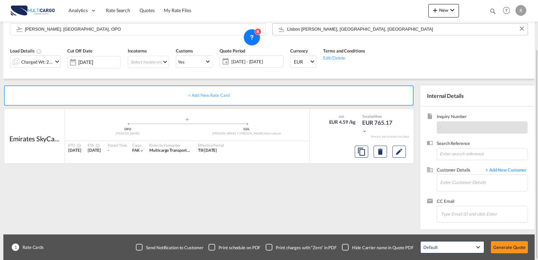
click at [332, 31] on input "Lisbon [PERSON_NAME], [GEOGRAPHIC_DATA], [GEOGRAPHIC_DATA]" at bounding box center [405, 29] width 237 height 12
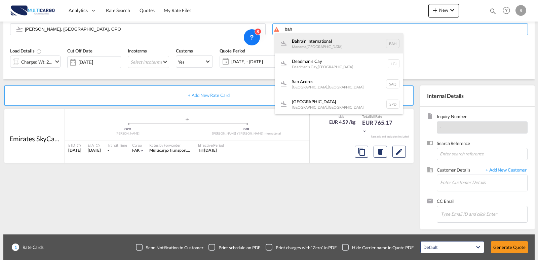
click at [323, 43] on div "Bah rain International Manama , [GEOGRAPHIC_DATA] BAH" at bounding box center [339, 43] width 128 height 20
type input "Bahrain International, [GEOGRAPHIC_DATA], BAH"
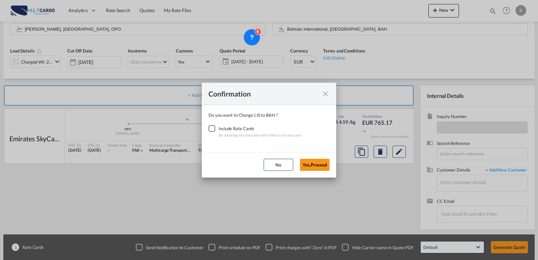
drag, startPoint x: 218, startPoint y: 130, endPoint x: 213, endPoint y: 129, distance: 5.8
click at [215, 130] on div "Checkbox No Ink" at bounding box center [212, 128] width 7 height 7
click at [213, 129] on div "Checkbox No Ink" at bounding box center [212, 128] width 7 height 7
click at [211, 128] on div "Checkbox No Ink" at bounding box center [212, 128] width 7 height 7
click at [325, 161] on button "Yes,Proceed" at bounding box center [315, 165] width 30 height 12
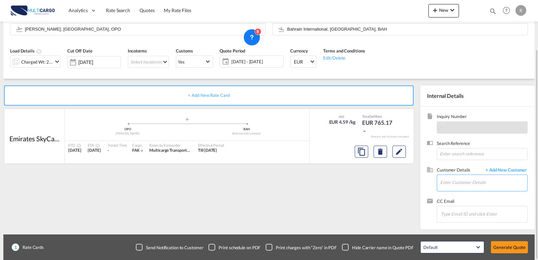
click at [446, 181] on input "Enter Customer Details" at bounding box center [483, 182] width 87 height 15
paste input "[EMAIL_ADDRESS][DOMAIN_NAME]"
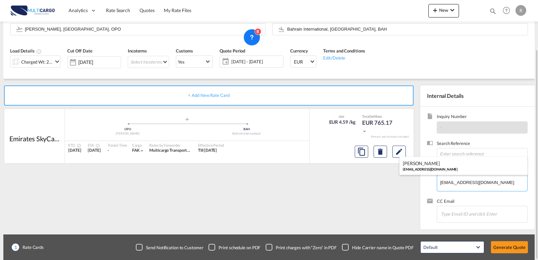
click at [427, 169] on div "Hessa Fathima [EMAIL_ADDRESS][DOMAIN_NAME]" at bounding box center [464, 166] width 128 height 18
type input "LogiKuwait Company, [PERSON_NAME], [EMAIL_ADDRESS][DOMAIN_NAME]"
click at [399, 155] on md-icon "Edit" at bounding box center [399, 152] width 8 height 8
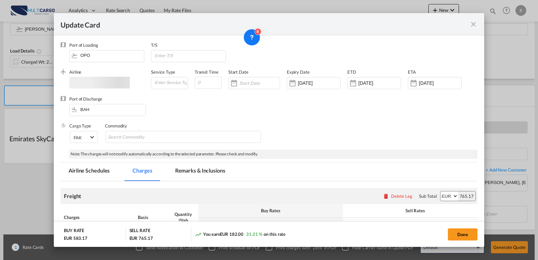
click at [466, 183] on div "Update Card Port of [GEOGRAPHIC_DATA] OPO T/S .a{fill:#aaa8ad;} Airline Service…" at bounding box center [269, 130] width 538 height 260
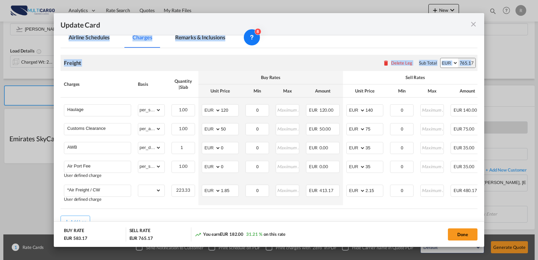
scroll to position [163, 0]
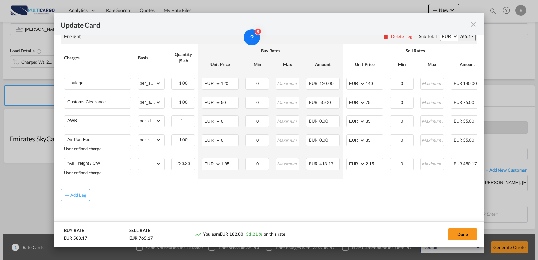
click at [385, 200] on div "Add Leg" at bounding box center [269, 195] width 417 height 12
drag, startPoint x: 459, startPoint y: 233, endPoint x: 452, endPoint y: 225, distance: 10.9
click at [460, 233] on button "Done" at bounding box center [463, 234] width 30 height 12
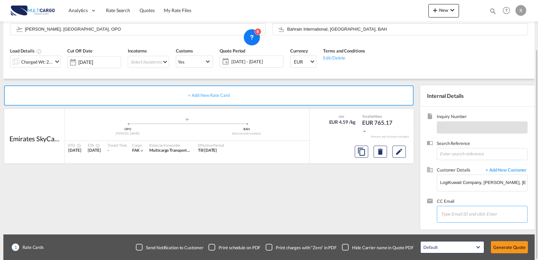
click at [464, 218] on input "Chips input." at bounding box center [474, 214] width 67 height 14
click at [484, 250] on button "Generate Quote" at bounding box center [509, 247] width 37 height 12
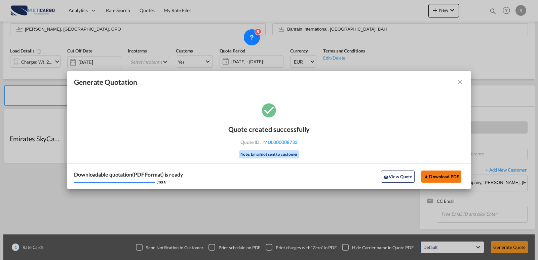
click at [445, 178] on button "Download PDF" at bounding box center [441, 177] width 40 height 12
click at [464, 81] on md-toolbar "Generate Quotation" at bounding box center [269, 82] width 404 height 22
click at [460, 82] on md-icon "icon-close fg-AAA8AD cursor m-0" at bounding box center [460, 82] width 8 height 8
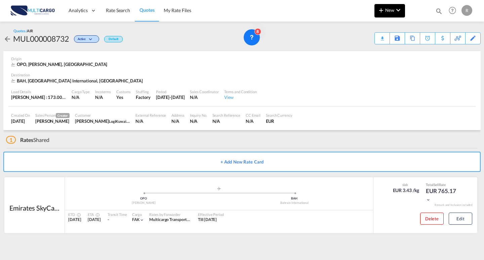
click at [385, 15] on button "New" at bounding box center [390, 10] width 31 height 13
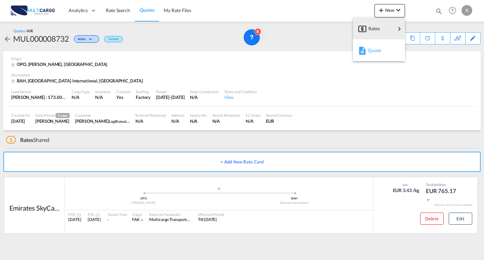
click at [382, 50] on div "Quote" at bounding box center [380, 50] width 25 height 17
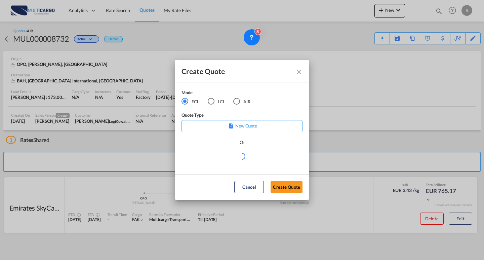
click at [242, 100] on md-radio-button "AIR" at bounding box center [241, 101] width 17 height 7
click at [241, 161] on div "Create QuoteModeFCL LCLAIR ..." at bounding box center [242, 159] width 121 height 15
click at [241, 161] on md-select "Select template EXP EXW AIR 09/2025 [PERSON_NAME] | [DATE] IMP_DAP_AIR <500KG -…" at bounding box center [242, 158] width 121 height 13
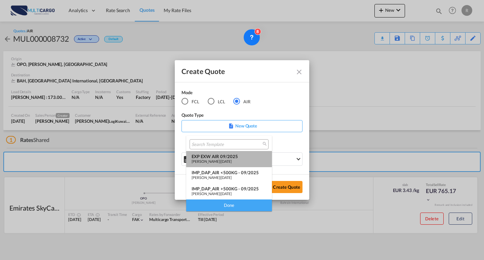
click at [229, 159] on span "[DATE]" at bounding box center [226, 161] width 11 height 4
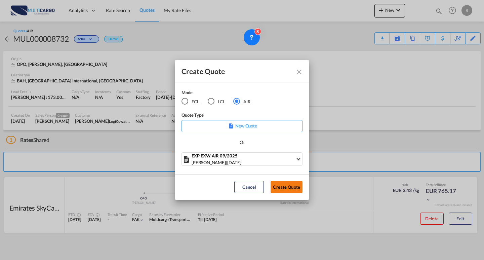
click at [281, 189] on button "Create Quote" at bounding box center [287, 187] width 32 height 12
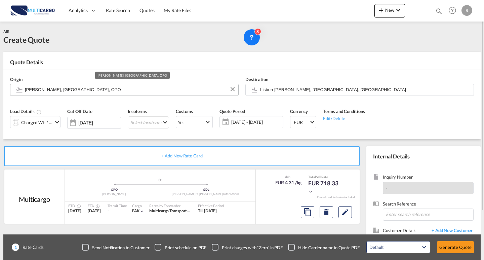
click at [122, 88] on input "[PERSON_NAME], [GEOGRAPHIC_DATA], OPO" at bounding box center [130, 90] width 210 height 12
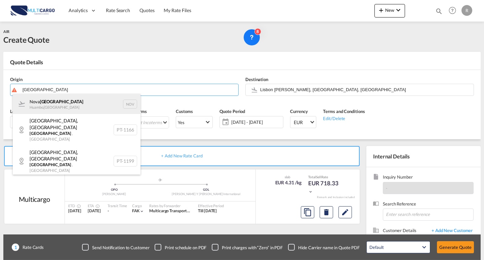
click at [72, 102] on div "Nova Lisboa Huambo , [GEOGRAPHIC_DATA] NOV" at bounding box center [77, 104] width 128 height 20
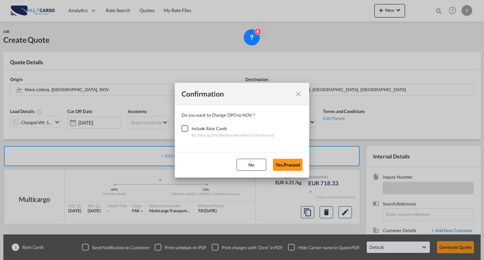
click at [303, 91] on div "Confirmation" at bounding box center [242, 94] width 135 height 22
click at [301, 94] on md-icon "icon-close fg-AAA8AD cursor" at bounding box center [299, 94] width 8 height 8
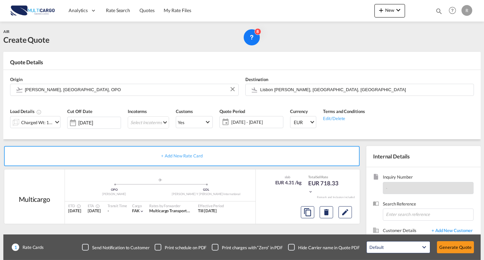
drag, startPoint x: 90, startPoint y: 98, endPoint x: 99, endPoint y: 94, distance: 9.8
click at [90, 98] on div "Confirmation Do you want to Change OPO to OPO ? Include Rate Cards By checking …" at bounding box center [242, 130] width 484 height 260
click at [99, 94] on input "[PERSON_NAME], [GEOGRAPHIC_DATA], OPO" at bounding box center [130, 90] width 210 height 12
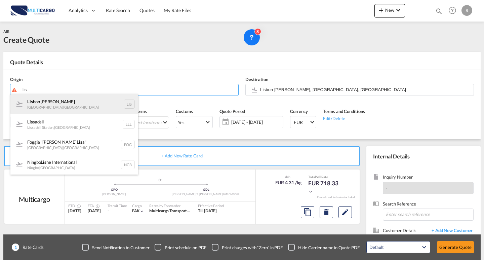
click at [87, 111] on div "Lis bon [PERSON_NAME] [GEOGRAPHIC_DATA] , [GEOGRAPHIC_DATA] LIS" at bounding box center [74, 104] width 128 height 20
type input "Lisbon [PERSON_NAME], [GEOGRAPHIC_DATA], [GEOGRAPHIC_DATA]"
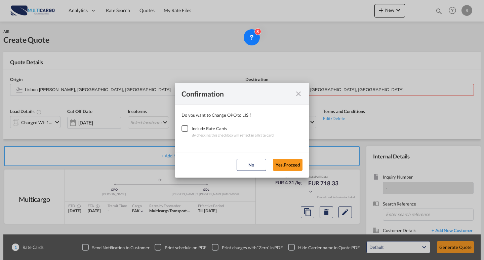
click at [186, 130] on div "Checkbox No Ink" at bounding box center [185, 128] width 7 height 7
click at [282, 164] on button "Yes,Proceed" at bounding box center [288, 165] width 30 height 12
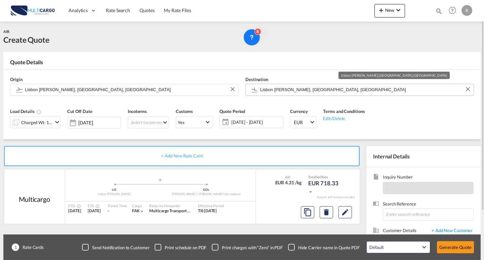
click at [292, 93] on input "Lisbon [PERSON_NAME], [GEOGRAPHIC_DATA], [GEOGRAPHIC_DATA]" at bounding box center [365, 90] width 210 height 12
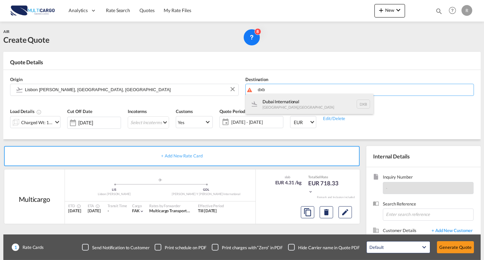
click at [285, 104] on div "Dubai International [GEOGRAPHIC_DATA] , [GEOGRAPHIC_DATA] DXB" at bounding box center [310, 104] width 128 height 20
type input "Dubai International, [GEOGRAPHIC_DATA], DXB"
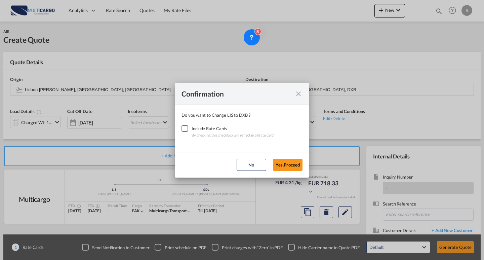
click at [188, 130] on div "Checkbox No Ink" at bounding box center [185, 128] width 7 height 7
click at [281, 160] on button "Yes,Proceed" at bounding box center [288, 165] width 30 height 12
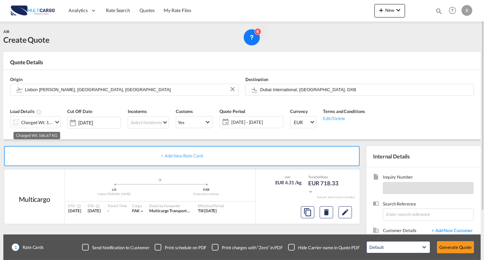
click at [50, 124] on div "Charged Wt: 166.67 KG" at bounding box center [37, 122] width 32 height 9
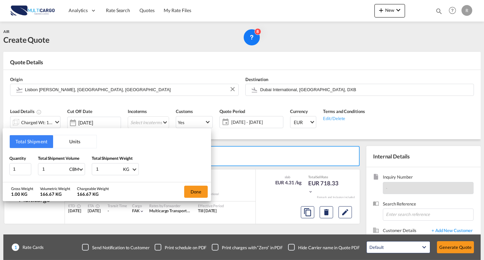
drag, startPoint x: 46, startPoint y: 168, endPoint x: 33, endPoint y: 168, distance: 12.8
click at [33, 168] on div "Quantity 1 Total Shipment Volume 1 CBM CBM CFT KG LB Total Shipment Weight 1 KG…" at bounding box center [106, 165] width 195 height 20
click at [1, 168] on div "Total Shipment Units Quantity 1 Total Shipment Volume 1 CBM CBM CFT KG LB Total…" at bounding box center [242, 130] width 484 height 260
type input "9"
type input "7"
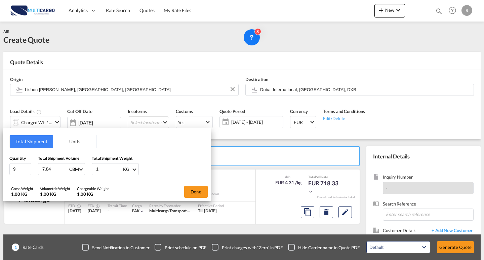
type input "7.84"
type input "1454"
type input "1454.5"
click at [186, 187] on button "Done" at bounding box center [196, 192] width 24 height 12
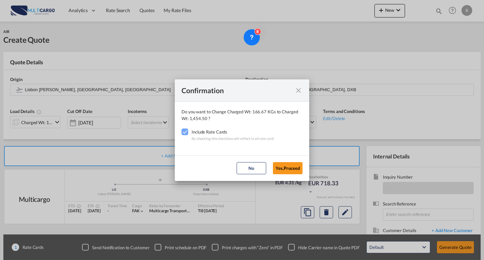
click at [288, 170] on button "Yes,Proceed" at bounding box center [288, 168] width 30 height 12
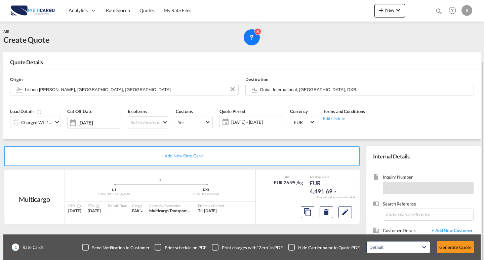
scroll to position [34, 0]
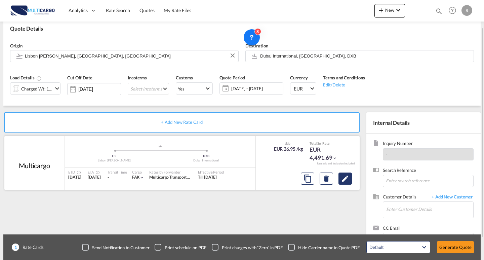
click at [351, 182] on button "Edit" at bounding box center [345, 179] width 13 height 12
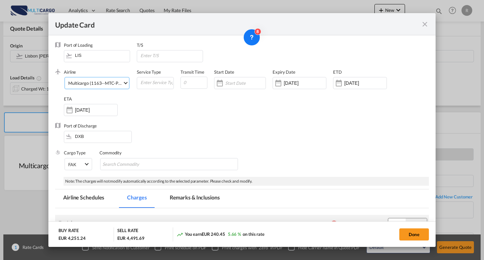
click at [108, 84] on div "Multicargo (1163--MTC-PT / -)" at bounding box center [97, 82] width 59 height 5
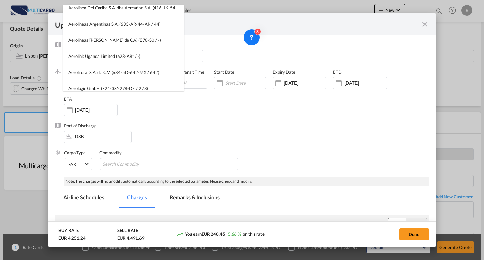
scroll to position [0, 0]
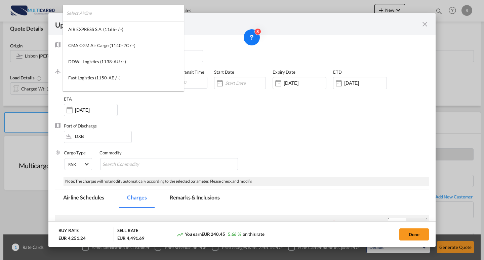
click at [115, 16] on input "search" at bounding box center [125, 13] width 117 height 16
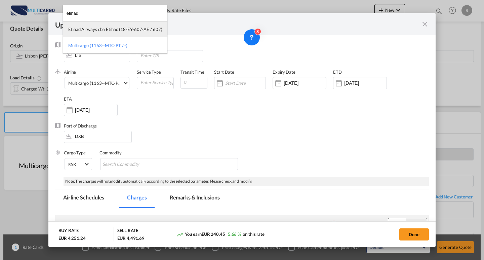
type input "etihad"
click at [113, 30] on div "Etihad Airways dba Etihad (18-EY-607-AE / 607)" at bounding box center [115, 29] width 94 height 6
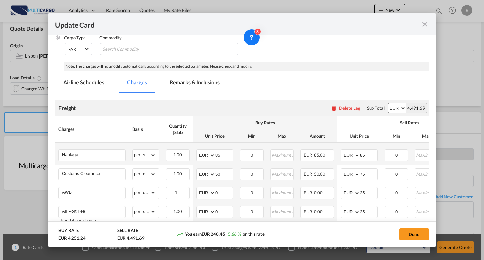
scroll to position [168, 0]
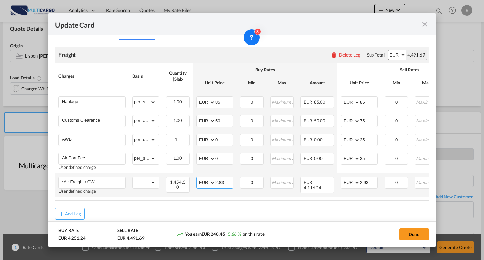
drag, startPoint x: 221, startPoint y: 183, endPoint x: 210, endPoint y: 181, distance: 11.3
click at [210, 181] on md-input-container "AED AFN ALL AMD ANG AOA ARS AUD AWG AZN BAM BBD BDT BGN BHD BIF BMD BND [PERSON…" at bounding box center [214, 183] width 37 height 12
type input "1.25"
drag, startPoint x: 361, startPoint y: 181, endPoint x: 358, endPoint y: 180, distance: 3.8
click at [357, 180] on md-input-container "AED AFN ALL AMD ANG AOA ARS AUD AWG AZN BAM BBD BDT BGN BHD BIF BMD BND [PERSON…" at bounding box center [359, 183] width 37 height 12
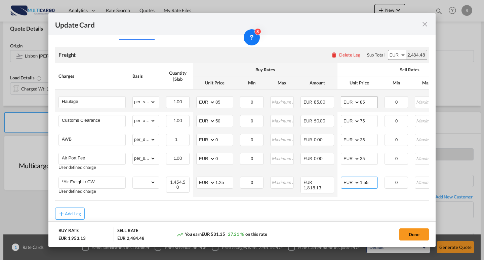
type input "1.55"
click at [356, 104] on md-input-container "AED AFN ALL AMD ANG AOA ARS AUD AWG AZN BAM BBD BDT BGN BHD BIF BMD BND [PERSON…" at bounding box center [359, 102] width 37 height 12
drag, startPoint x: 218, startPoint y: 105, endPoint x: 197, endPoint y: 101, distance: 21.6
click at [197, 101] on md-input-container "AED AFN ALL AMD ANG AOA ARS AUD AWG AZN BAM BBD BDT BGN BHD BIF BMD BND [PERSON…" at bounding box center [214, 102] width 37 height 12
click at [208, 104] on md-input-container "AED AFN ALL AMD ANG AOA ARS AUD AWG AZN BAM BBD BDT BGN BHD BIF BMD BND [PERSON…" at bounding box center [214, 102] width 37 height 12
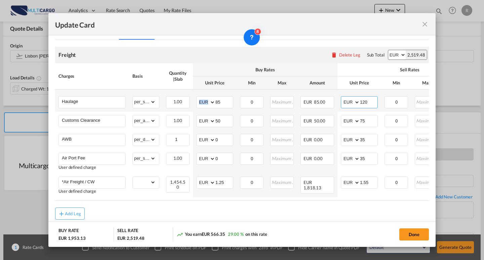
click at [371, 101] on input "120" at bounding box center [368, 102] width 17 height 10
type input "140"
drag, startPoint x: 218, startPoint y: 99, endPoint x: 204, endPoint y: 96, distance: 14.8
click at [204, 96] on md-input-container "AED AFN ALL AMD ANG AOA ARS AUD AWG AZN BAM BBD BDT BGN BHD BIF BMD BND [PERSON…" at bounding box center [214, 102] width 37 height 12
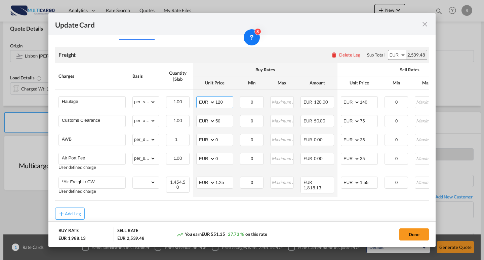
type input "120"
click at [311, 220] on div "Add Leg" at bounding box center [242, 214] width 374 height 12
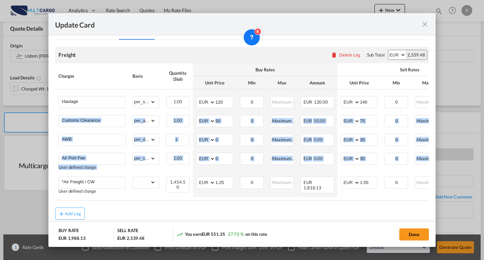
drag, startPoint x: 429, startPoint y: 120, endPoint x: 429, endPoint y: 111, distance: 8.7
click at [429, 111] on div "Update Card Port of [GEOGRAPHIC_DATA] LIS T/S .a{fill:#aaa8ad;} Airline Etihad …" at bounding box center [242, 130] width 484 height 260
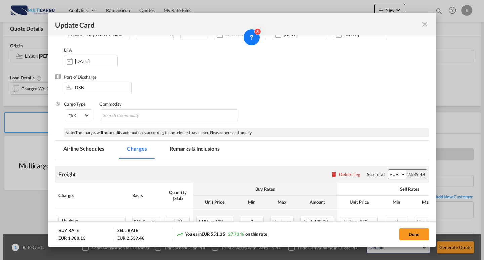
click at [379, 84] on div "Port of Discharge DXB" at bounding box center [242, 87] width 374 height 27
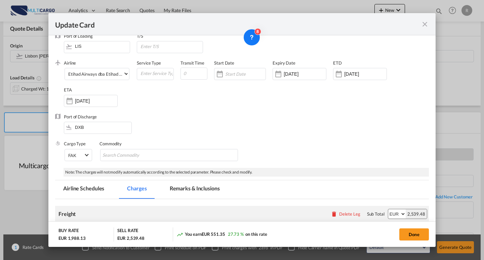
scroll to position [0, 0]
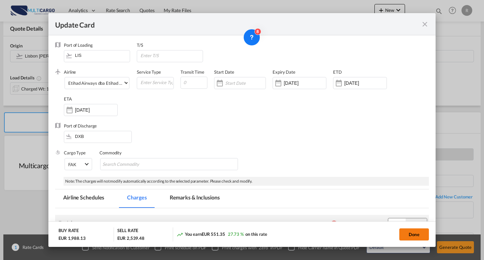
click at [417, 236] on button "Done" at bounding box center [415, 234] width 30 height 12
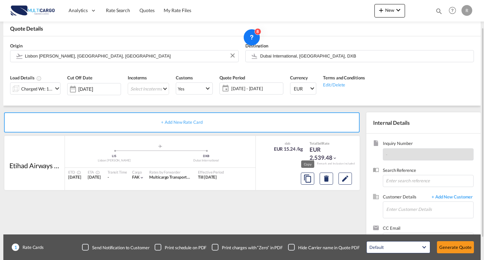
scroll to position [61, 0]
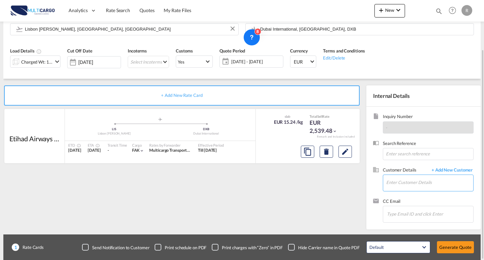
click at [411, 178] on input "Enter Customer Details" at bounding box center [430, 182] width 87 height 15
paste input "[EMAIL_ADDRESS][DOMAIN_NAME]"
type input "[EMAIL_ADDRESS][DOMAIN_NAME]"
drag, startPoint x: 356, startPoint y: 174, endPoint x: 362, endPoint y: 175, distance: 5.8
click at [332, 174] on div "+ Add New Rate Card Etihad Airways dba Etihad added by you .a{fill:#aaa8ad;} .a…" at bounding box center [242, 154] width 478 height 151
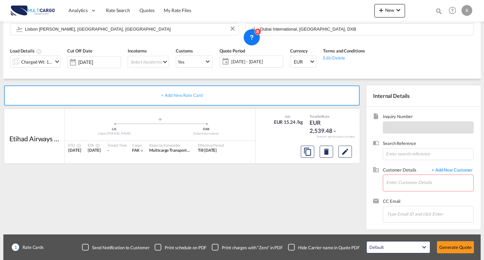
click at [454, 173] on body "Analytics Reports Dashboard Rate Search Quotes My Rate Files Analytics" at bounding box center [242, 130] width 484 height 260
click at [452, 171] on span "+ Add New Customer" at bounding box center [451, 171] width 45 height 8
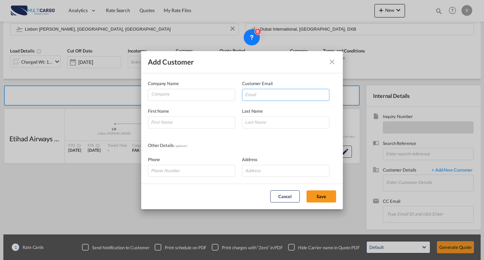
click at [255, 94] on input "Add Customer Company ..." at bounding box center [285, 95] width 87 height 12
paste input "[EMAIL_ADDRESS][DOMAIN_NAME]"
type input "[EMAIL_ADDRESS][DOMAIN_NAME]"
click at [203, 97] on input "Company" at bounding box center [193, 94] width 84 height 10
click at [224, 97] on input "Company" at bounding box center [193, 94] width 84 height 10
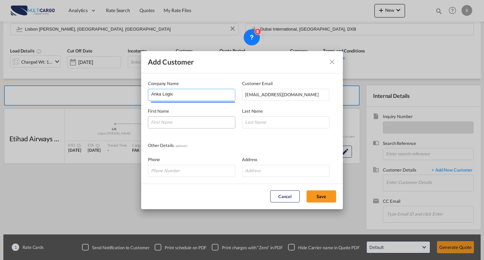
type input "Anka Logix"
click at [205, 124] on input "Add Customer Company ..." at bounding box center [191, 122] width 87 height 12
type input "[PERSON_NAME]"
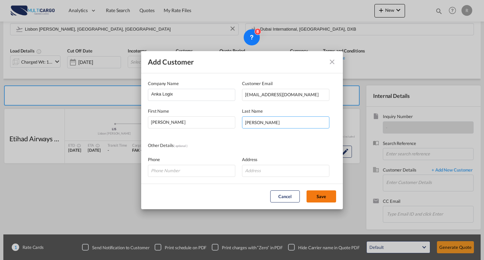
type input "[PERSON_NAME]"
click at [315, 192] on button "Save" at bounding box center [322, 196] width 30 height 12
type input "[PERSON_NAME], [PERSON_NAME], [EMAIL_ADDRESS][DOMAIN_NAME]"
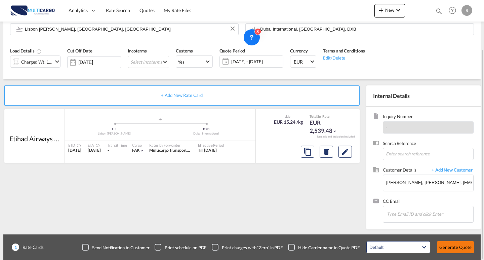
click at [442, 246] on button "Generate Quote" at bounding box center [455, 247] width 37 height 12
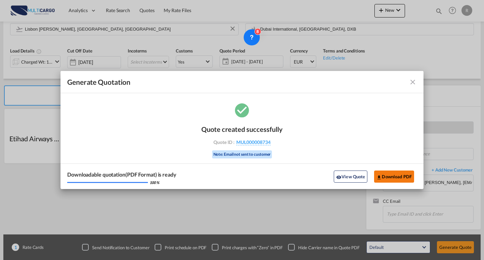
click at [409, 176] on button "Download PDF" at bounding box center [394, 177] width 40 height 12
click at [413, 82] on md-icon "icon-close fg-AAA8AD cursor m-0" at bounding box center [413, 82] width 8 height 8
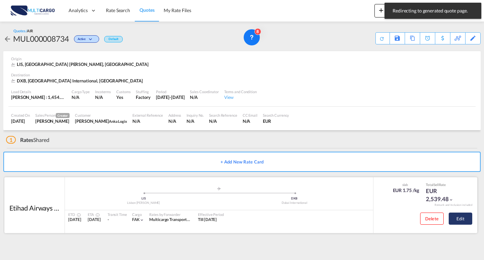
click at [462, 219] on button "Edit" at bounding box center [461, 219] width 24 height 12
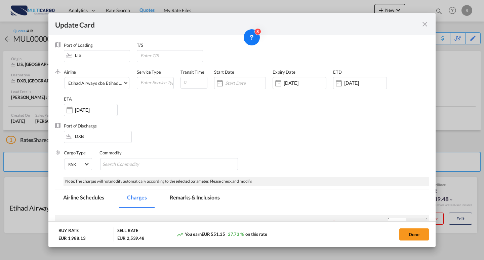
click at [426, 26] on md-icon "icon-close fg-AAA8AD m-0 pointer" at bounding box center [425, 24] width 8 height 8
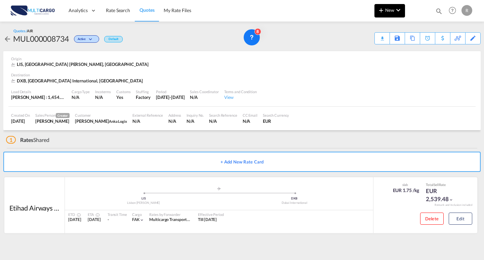
click at [393, 11] on span "New" at bounding box center [389, 9] width 25 height 5
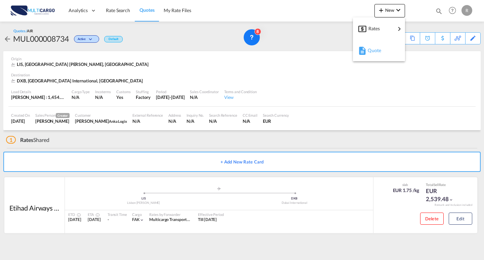
click at [386, 46] on div "Quote" at bounding box center [380, 50] width 25 height 17
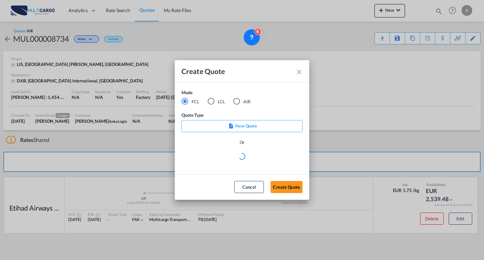
click at [240, 103] on div "AIR" at bounding box center [236, 101] width 7 height 7
click at [231, 162] on md-select "Select template EXP EXW MERC.Nacional 09/2025 [PERSON_NAME] | [DATE] IMP DAP FC…" at bounding box center [242, 158] width 121 height 13
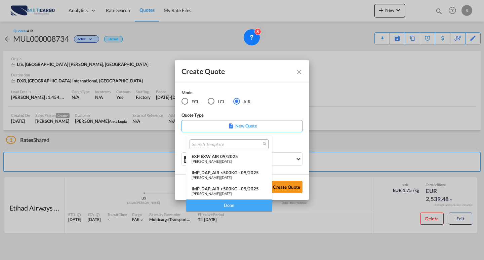
click at [232, 159] on span "[DATE]" at bounding box center [226, 161] width 11 height 4
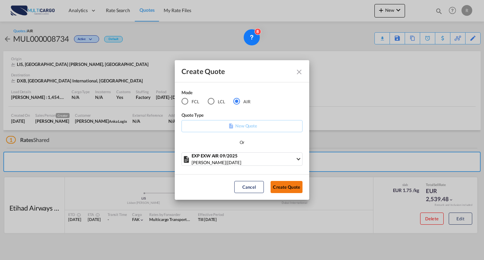
click at [284, 191] on button "Create Quote" at bounding box center [287, 187] width 32 height 12
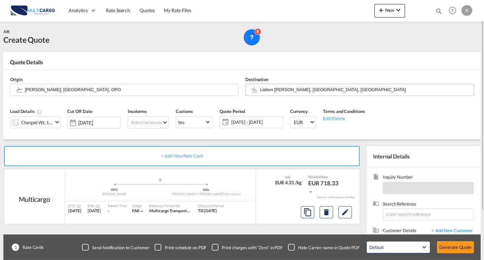
click at [352, 88] on input "Lisbon [PERSON_NAME], [GEOGRAPHIC_DATA], [GEOGRAPHIC_DATA]" at bounding box center [365, 90] width 210 height 12
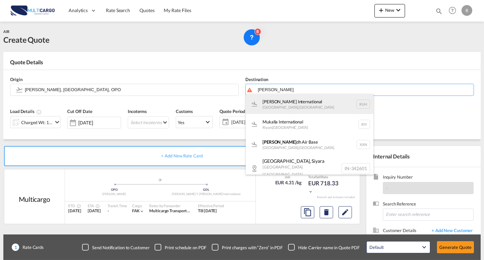
click at [310, 100] on div "[PERSON_NAME] International [GEOGRAPHIC_DATA] , [GEOGRAPHIC_DATA] RUH" at bounding box center [310, 104] width 128 height 20
type input "[PERSON_NAME] International, [GEOGRAPHIC_DATA], RUH"
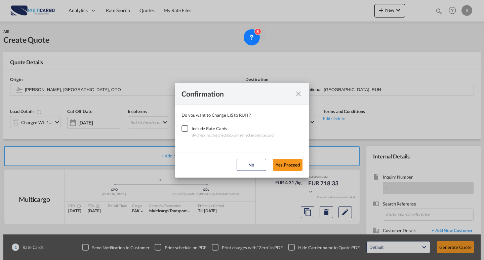
click at [185, 130] on div "Checkbox No Ink" at bounding box center [185, 128] width 7 height 7
click at [289, 159] on button "Yes,Proceed" at bounding box center [288, 165] width 30 height 12
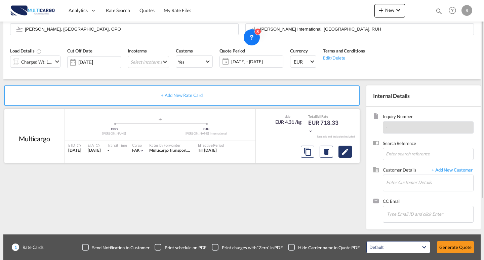
scroll to position [27, 0]
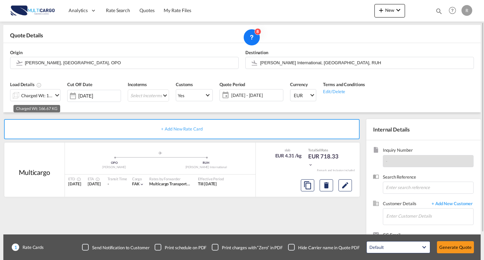
click at [26, 96] on div "Charged Wt: 166.67 KG" at bounding box center [37, 95] width 32 height 9
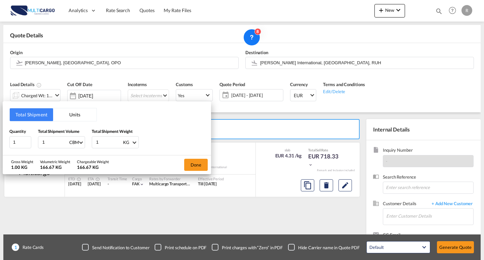
click at [74, 118] on button "Units" at bounding box center [74, 114] width 43 height 13
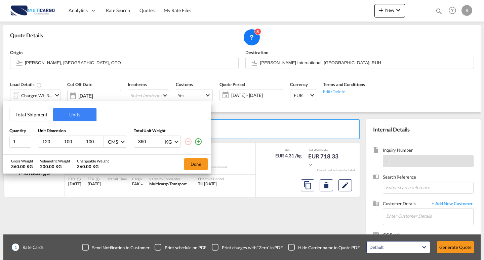
drag, startPoint x: 70, startPoint y: 142, endPoint x: 60, endPoint y: 141, distance: 10.5
click at [61, 141] on div "100" at bounding box center [71, 141] width 22 height 11
click at [70, 141] on input "100" at bounding box center [73, 142] width 18 height 6
drag, startPoint x: 73, startPoint y: 141, endPoint x: 58, endPoint y: 140, distance: 14.5
click at [58, 140] on div "120 100 100 CMS CMS Inches" at bounding box center [82, 142] width 89 height 12
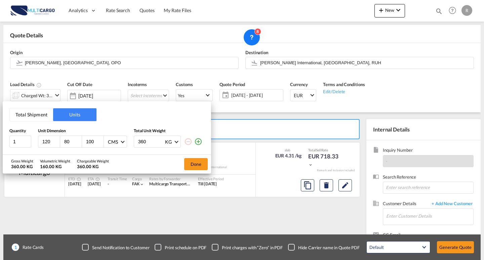
type input "80"
type input "40"
drag, startPoint x: 146, startPoint y: 144, endPoint x: 115, endPoint y: 145, distance: 31.0
click at [115, 144] on div "1 120 80 40 CMS CMS Inches 360 KG KG LB" at bounding box center [106, 142] width 195 height 12
type input "130"
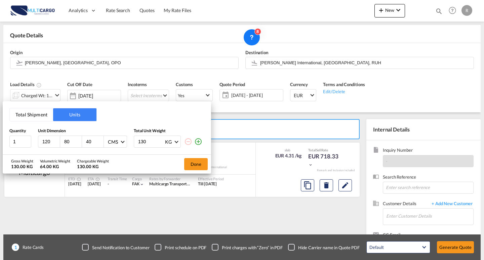
click at [145, 156] on div "Gross Weight 130.00 KG Volumetric Weight 64.00 KG Chargeable Weight 130.00 KG D…" at bounding box center [107, 164] width 209 height 19
click at [190, 162] on button "Done" at bounding box center [196, 164] width 24 height 12
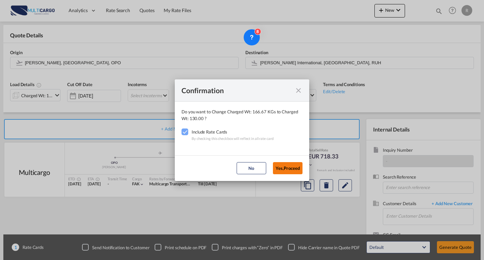
click at [295, 169] on button "Yes,Proceed" at bounding box center [288, 168] width 30 height 12
click at [345, 183] on div "Confirmation Do you want to Change Charged Wt: 166.67 KGs to Charged Wt: 130.00…" at bounding box center [242, 130] width 484 height 260
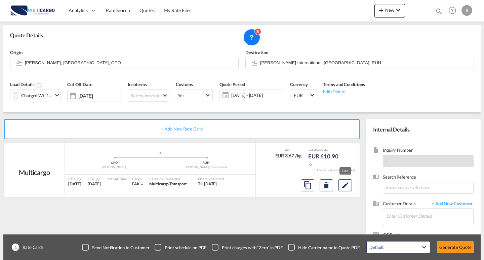
click at [345, 183] on md-icon "Edit" at bounding box center [345, 185] width 8 height 8
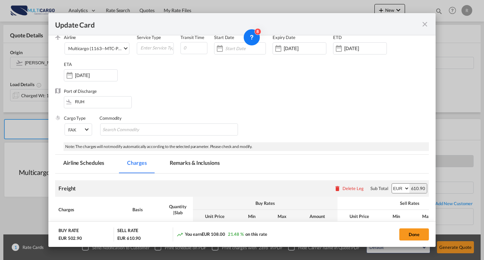
scroll to position [19, 0]
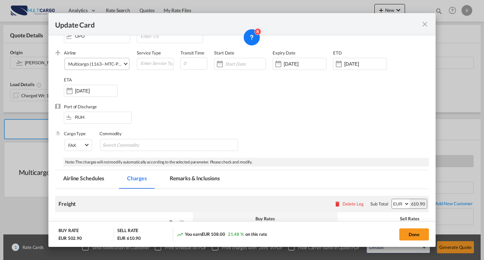
drag, startPoint x: 100, startPoint y: 51, endPoint x: 98, endPoint y: 64, distance: 12.6
click at [100, 51] on div "Airline Multicargo (1163--MTC-PT / -) AIR EXPRESS S.A. (1166- / -) CMA CGM Air …" at bounding box center [100, 63] width 73 height 27
click at [99, 67] on div "Multicargo (1163--MTC-PT / -)" at bounding box center [97, 64] width 59 height 5
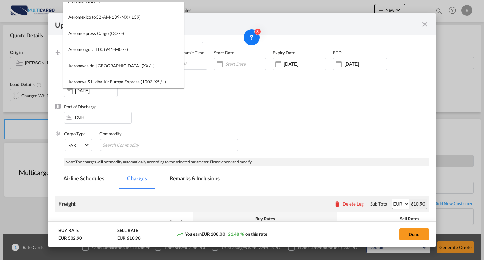
scroll to position [0, 0]
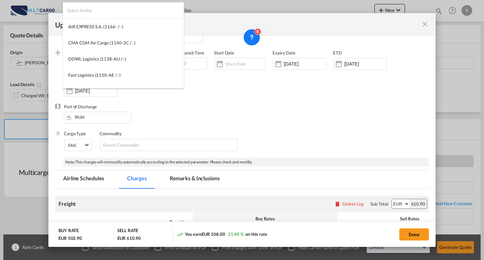
click at [128, 15] on input "search" at bounding box center [125, 10] width 117 height 16
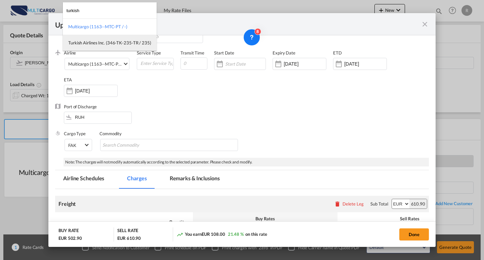
type input "turkish"
click at [112, 44] on div "Turkish Airlines Inc. (346-TK-235-TR / 235)" at bounding box center [109, 43] width 83 height 6
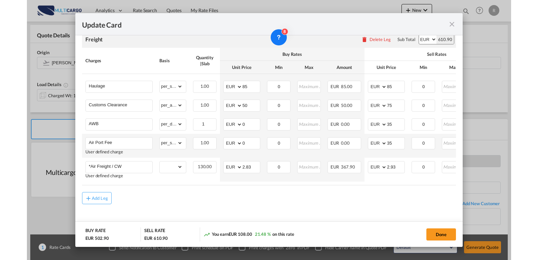
scroll to position [160, 0]
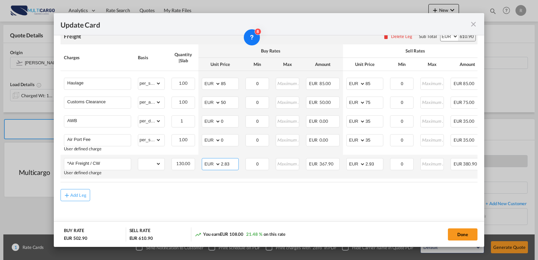
drag, startPoint x: 236, startPoint y: 165, endPoint x: 206, endPoint y: 161, distance: 31.2
click at [206, 161] on md-input-container "AED AFN ALL AMD ANG AOA ARS AUD AWG AZN BAM BBD BDT BGN BHD BIF BMD BND [PERSON…" at bounding box center [220, 164] width 37 height 12
type input "1.1"
drag, startPoint x: 345, startPoint y: 160, endPoint x: 355, endPoint y: 160, distance: 9.8
click at [345, 160] on td "AED AFN ALL AMD ANG AOA ARS AUD AWG AZN BAM BBD BDT BGN BHD BIF BMD BND [PERSON…" at bounding box center [365, 167] width 44 height 24
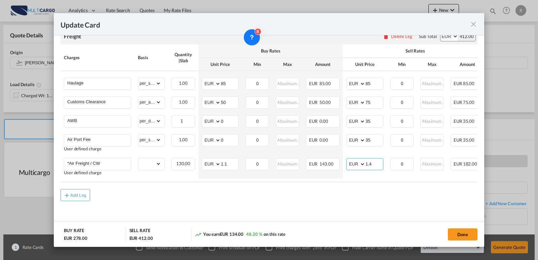
type input "1.4"
click at [338, 81] on tr "Haulage Please Enter Already Exists gross_weight volumetric_weight per_shipment…" at bounding box center [299, 82] width 477 height 22
type input "160"
drag, startPoint x: 232, startPoint y: 83, endPoint x: 236, endPoint y: 87, distance: 5.5
click at [201, 81] on td "AED AFN ALL AMD ANG AOA ARS AUD AWG AZN BAM BBD BDT BGN BHD BIF BMD BND [PERSON…" at bounding box center [220, 82] width 44 height 22
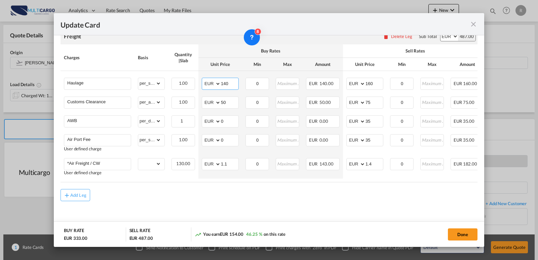
type input "140"
click at [247, 205] on md-content "Freight Please enter leg name Leg Name Already Exists Delete Leg Sub Total AED …" at bounding box center [269, 126] width 417 height 209
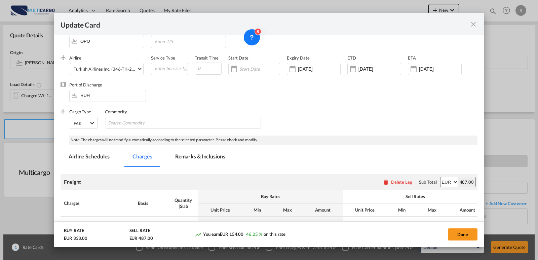
scroll to position [0, 0]
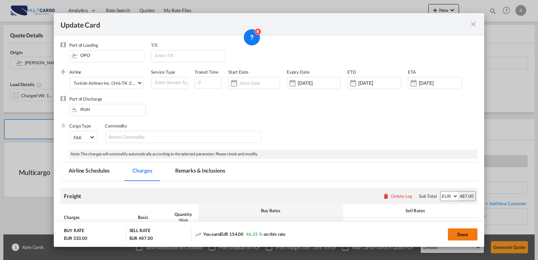
click at [463, 236] on button "Done" at bounding box center [463, 234] width 30 height 12
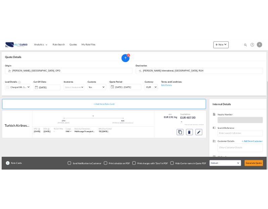
scroll to position [61, 0]
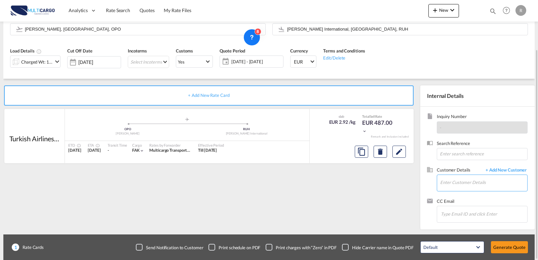
click at [465, 186] on input "Enter Customer Details" at bounding box center [483, 182] width 87 height 15
paste input ": [EMAIL_ADDRESS][DOMAIN_NAME]"
drag, startPoint x: 443, startPoint y: 184, endPoint x: 425, endPoint y: 181, distance: 18.7
click at [420, 181] on internal-details "Internal Details Inquiry Number - Search Reference Customer Details + Add New C…" at bounding box center [476, 157] width 118 height 144
type input "[EMAIL_ADDRESS][DOMAIN_NAME]"
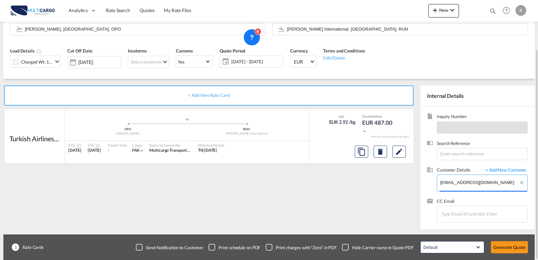
drag, startPoint x: 502, startPoint y: 183, endPoint x: 327, endPoint y: 172, distance: 175.9
click at [327, 172] on div "+ Add New Rate Card Turkish Airlines Inc. added by you .a{fill:#aaa8ad;} .a{fil…" at bounding box center [268, 154] width 531 height 151
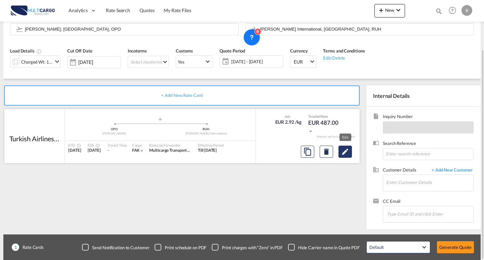
click at [343, 149] on md-icon "Edit" at bounding box center [345, 152] width 8 height 8
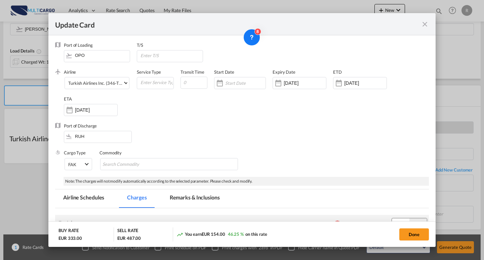
click at [422, 29] on div "Update Card" at bounding box center [242, 24] width 388 height 22
click at [425, 26] on md-icon "icon-close fg-AAA8AD m-0 pointer" at bounding box center [425, 24] width 8 height 8
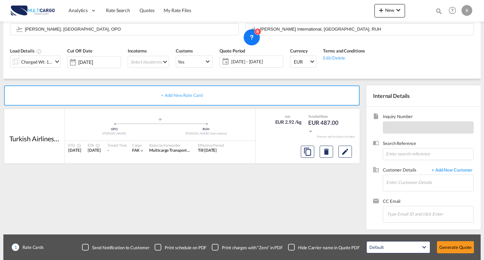
click at [30, 58] on div "Update Card Port of [GEOGRAPHIC_DATA] OPO T/S .a{fill:#aaa8ad;} Airline Turkish…" at bounding box center [242, 130] width 484 height 260
click at [35, 63] on div "Charged Wt: 130.00 KG" at bounding box center [37, 61] width 32 height 9
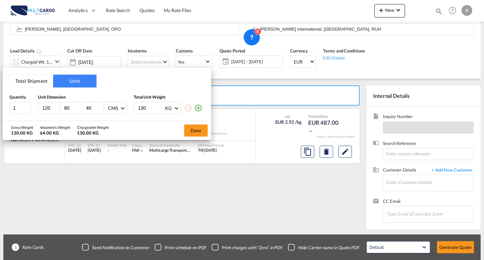
click at [264, 171] on div "Total Shipment Units Quantity Unit Dimension Total Unit Weight 1 120 80 40 CMS …" at bounding box center [242, 130] width 484 height 260
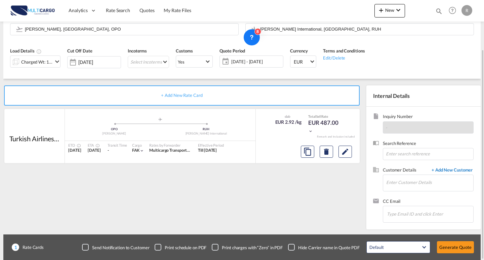
click at [447, 169] on span "+ Add New Customer" at bounding box center [451, 171] width 45 height 8
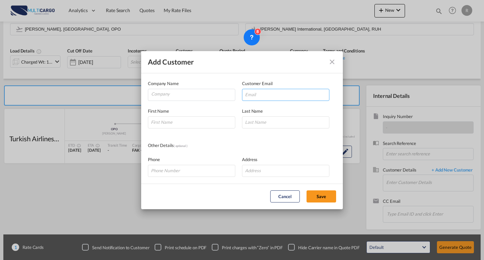
drag, startPoint x: 251, startPoint y: 96, endPoint x: 258, endPoint y: 103, distance: 9.8
click at [251, 96] on input "Add Customer Company ..." at bounding box center [285, 95] width 87 height 12
paste input ": [EMAIL_ADDRESS][DOMAIN_NAME]"
drag, startPoint x: 248, startPoint y: 95, endPoint x: 300, endPoint y: 90, distance: 52.4
click at [215, 91] on div "Company Name Customer Email : [EMAIL_ADDRESS][DOMAIN_NAME] Enter a valid Email …" at bounding box center [242, 90] width 188 height 21
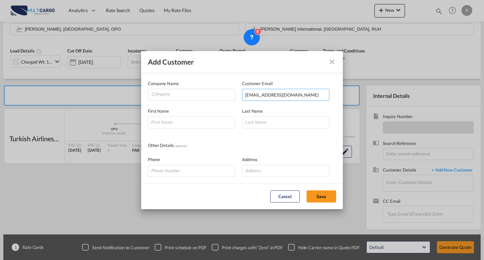
type input "[EMAIL_ADDRESS][DOMAIN_NAME]"
drag, startPoint x: 197, startPoint y: 99, endPoint x: 187, endPoint y: 125, distance: 28.1
click at [197, 99] on input "Company" at bounding box center [193, 94] width 84 height 10
click at [187, 129] on md-dialog-content "Company Name Customer Email [EMAIL_ADDRESS][DOMAIN_NAME] First Name Last Name O…" at bounding box center [242, 128] width 202 height 110
click at [186, 125] on input "Add Customer Company ..." at bounding box center [191, 122] width 87 height 12
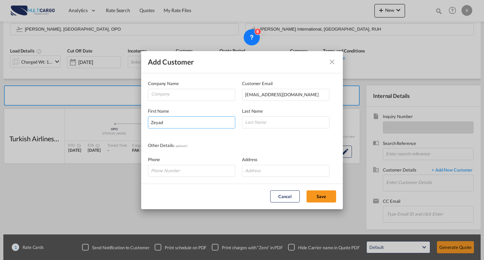
type input "Zeyad"
type input "[PERSON_NAME]"
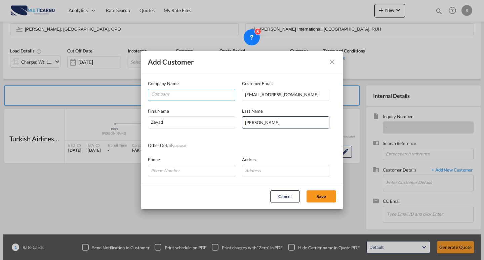
click at [182, 93] on input "Company" at bounding box center [193, 94] width 84 height 10
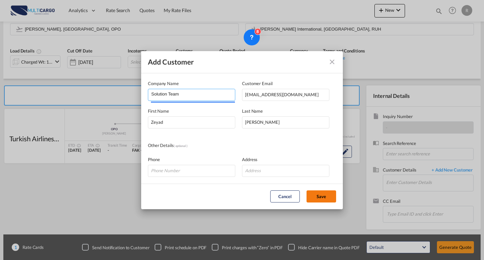
type input "Solution Team"
click at [315, 195] on button "Save" at bounding box center [322, 196] width 30 height 12
type input "Solution Team, [PERSON_NAME], [PERSON_NAME][EMAIL_ADDRESS][DOMAIN_NAME]"
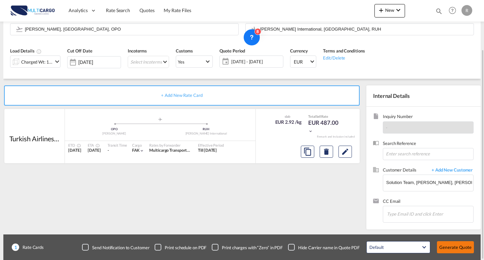
click at [459, 243] on button "Generate Quote" at bounding box center [455, 247] width 37 height 12
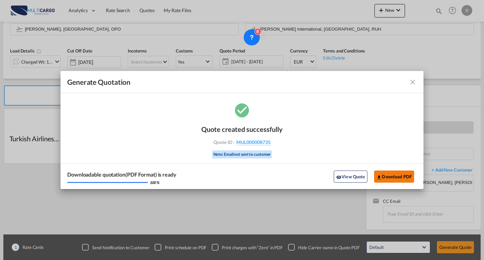
click at [406, 175] on button "Download PDF" at bounding box center [394, 177] width 40 height 12
click at [404, 85] on div "Generate Quotation Quote ..." at bounding box center [399, 82] width 35 height 8
click at [419, 82] on md-toolbar "Generate Quotation" at bounding box center [242, 82] width 363 height 22
click at [418, 81] on md-toolbar "Generate Quotation" at bounding box center [242, 82] width 363 height 22
click at [410, 86] on md-icon "icon-close fg-AAA8AD cursor m-0" at bounding box center [413, 82] width 8 height 8
